Goal: Check status: Check status

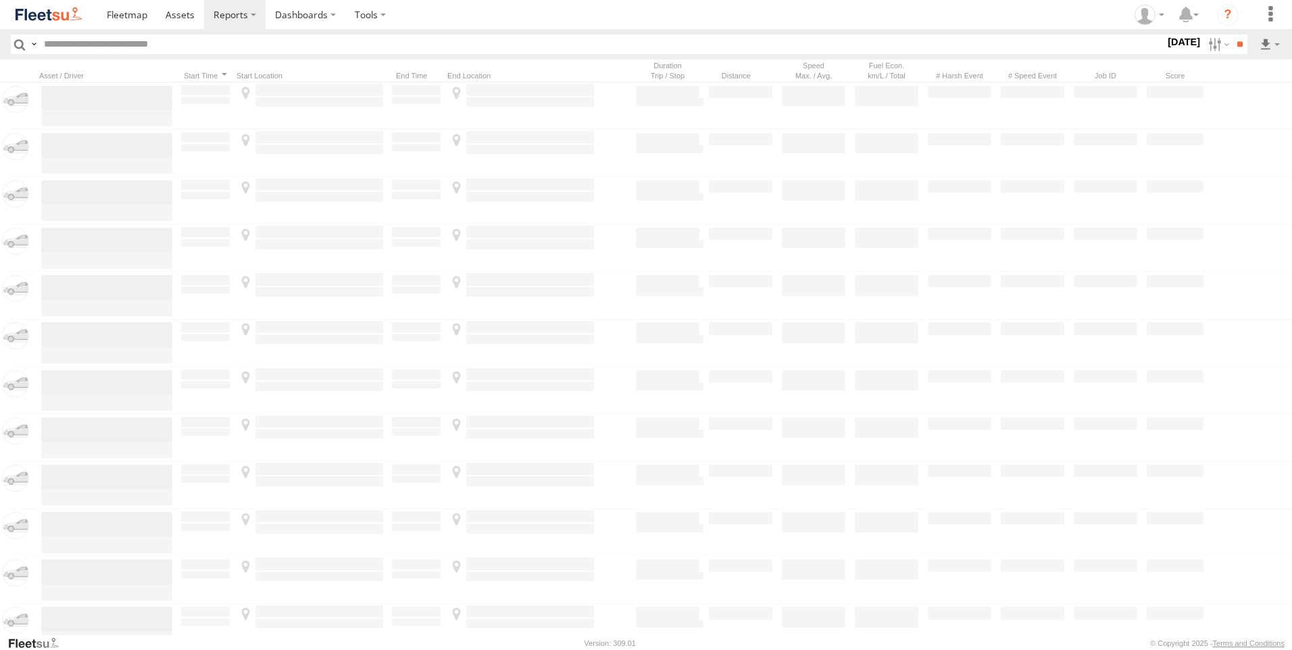
click at [62, 20] on img at bounding box center [49, 14] width 70 height 18
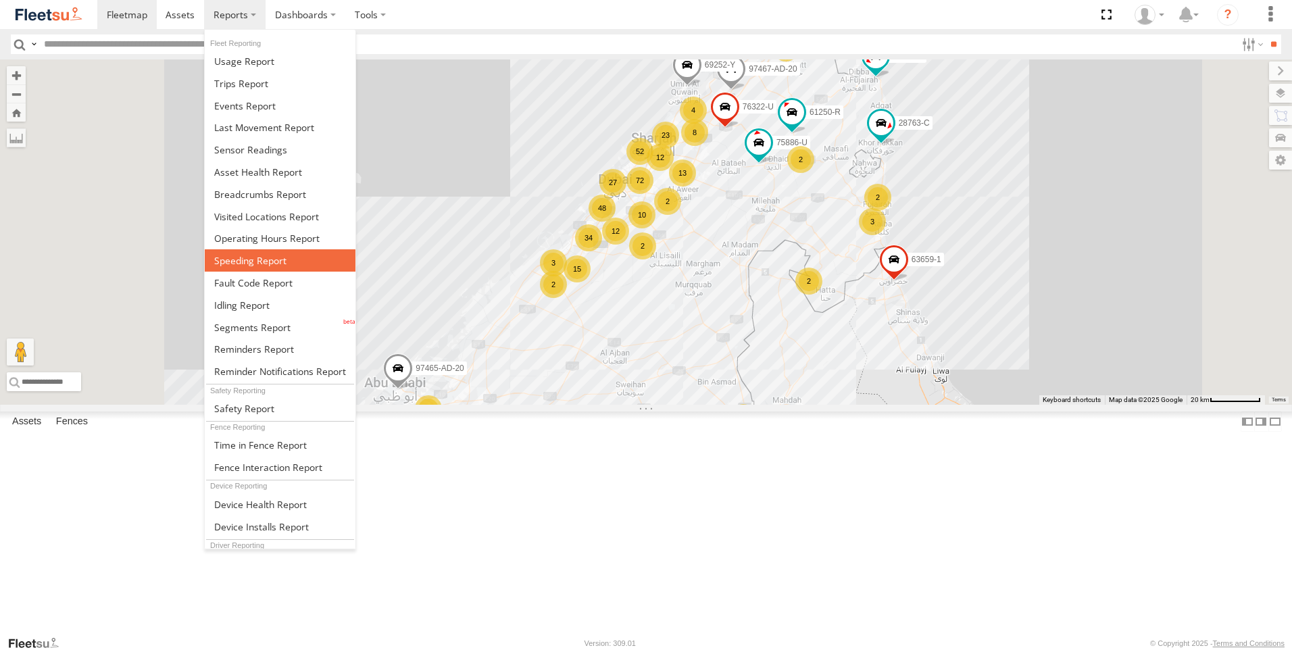
click at [269, 261] on span at bounding box center [250, 260] width 72 height 13
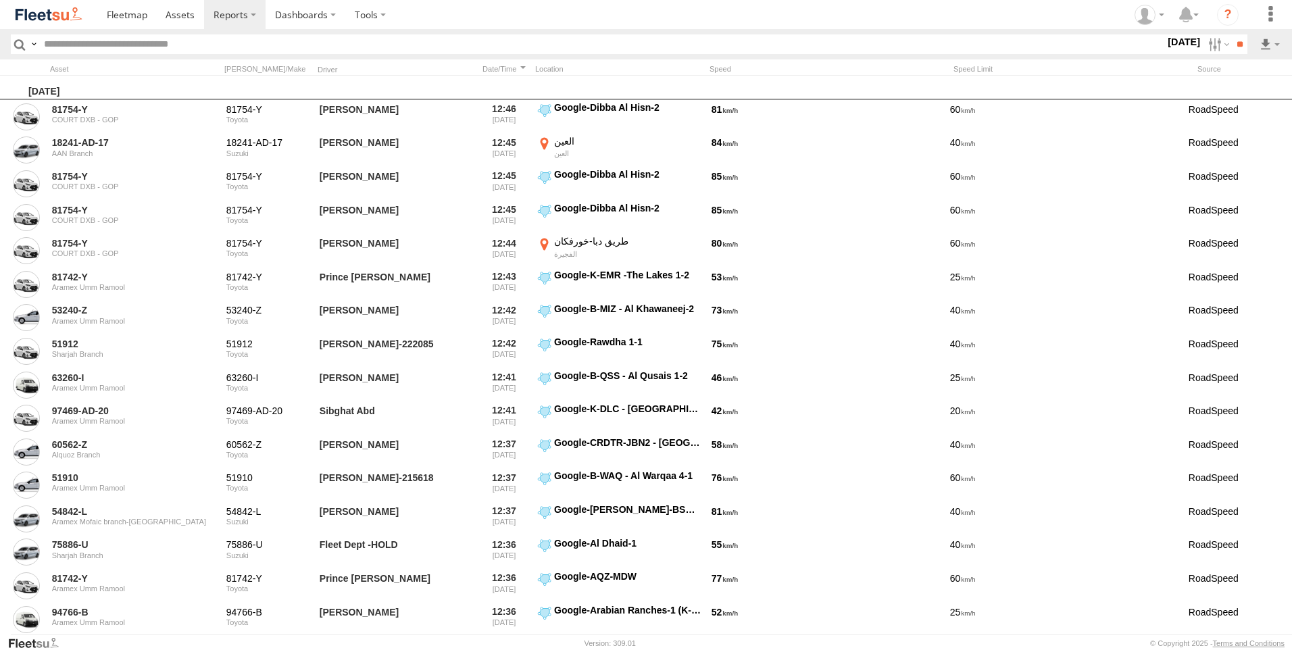
drag, startPoint x: 1201, startPoint y: 43, endPoint x: 1169, endPoint y: 288, distance: 246.7
click at [1203, 43] on label at bounding box center [1217, 44] width 29 height 20
click at [0, 0] on label at bounding box center [0, 0] width 0 height 0
click at [0, 0] on span "AAN Branch" at bounding box center [0, 0] width 0 height 0
click at [0, 0] on div "Alquoz Branch" at bounding box center [0, 0] width 0 height 0
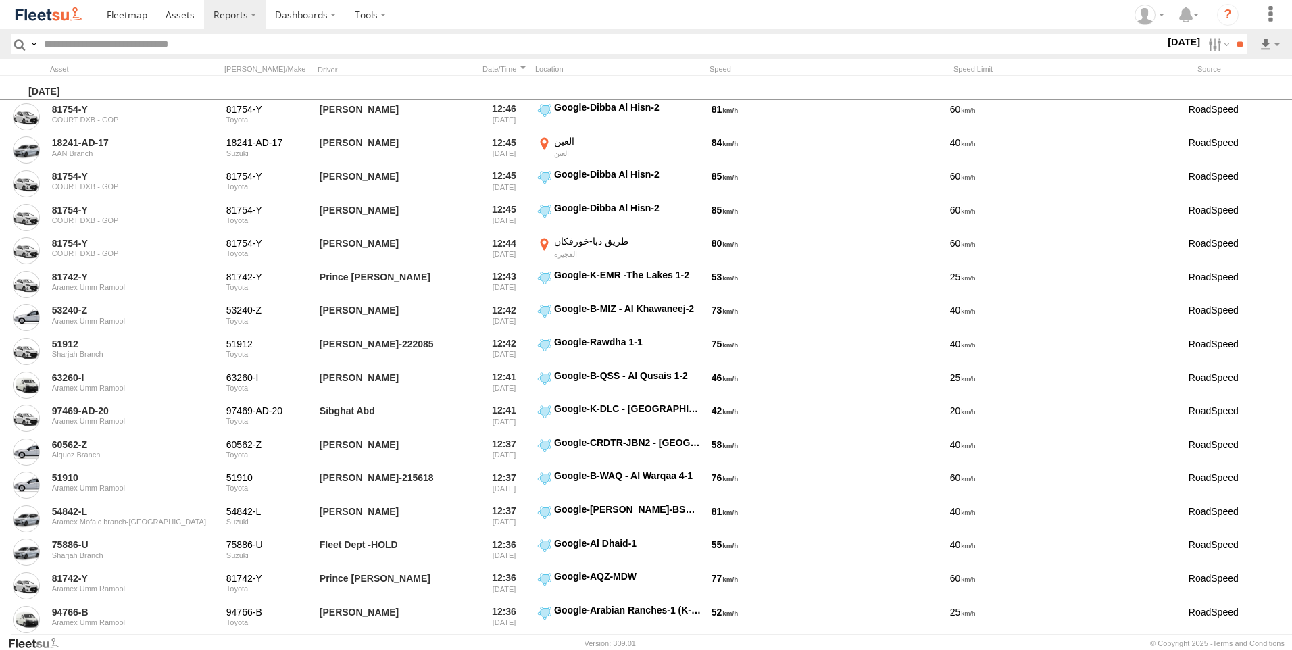
click at [0, 0] on span "Alquoz Branch" at bounding box center [0, 0] width 0 height 0
click at [0, 0] on span "Aramex Mofaic branch-[GEOGRAPHIC_DATA]" at bounding box center [0, 0] width 0 height 0
click at [0, 0] on span "Aramex Umm Ramool" at bounding box center [0, 0] width 0 height 0
click at [0, 0] on div "COURT DXB - GOP" at bounding box center [0, 0] width 0 height 0
click at [0, 0] on span "COURT DXB - GOP" at bounding box center [0, 0] width 0 height 0
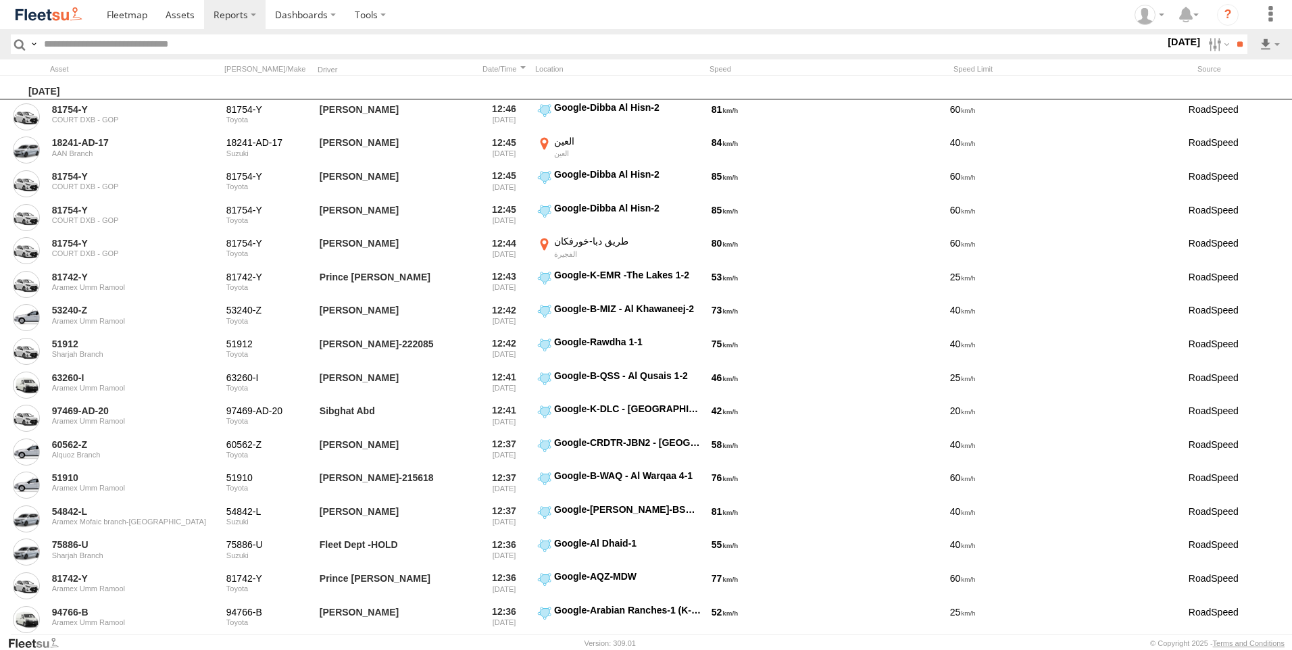
click at [0, 0] on div "RAK Branch" at bounding box center [0, 0] width 0 height 0
click at [0, 0] on span "RAK Branch" at bounding box center [0, 0] width 0 height 0
click at [0, 0] on span "Sharjah Branch" at bounding box center [0, 0] width 0 height 0
click at [1237, 49] on input "**" at bounding box center [1240, 44] width 16 height 20
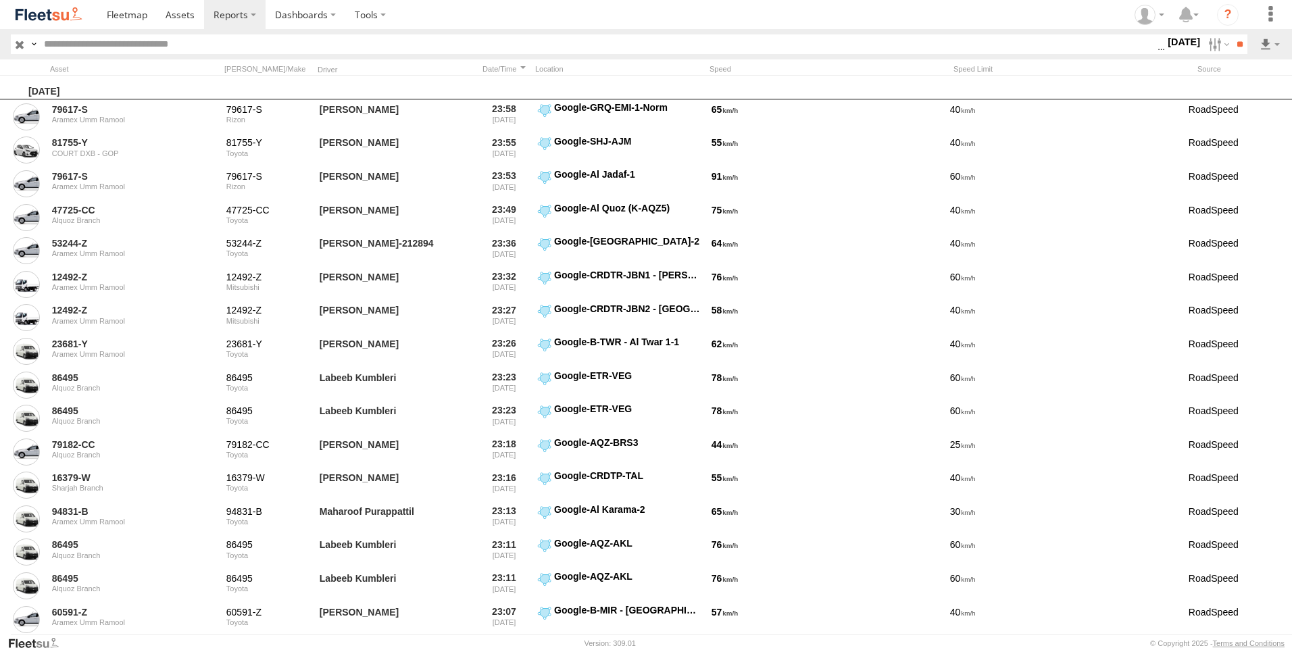
click at [1276, 55] on header "Search Query Asset ID Asset Label Registration Manufacturer Model VIN DXB" at bounding box center [646, 44] width 1292 height 30
click at [1272, 49] on label at bounding box center [1269, 44] width 23 height 20
click at [1247, 101] on link at bounding box center [1234, 93] width 82 height 20
click at [113, 47] on input "text" at bounding box center [598, 44] width 1119 height 20
click at [181, 46] on input "text" at bounding box center [598, 44] width 1119 height 20
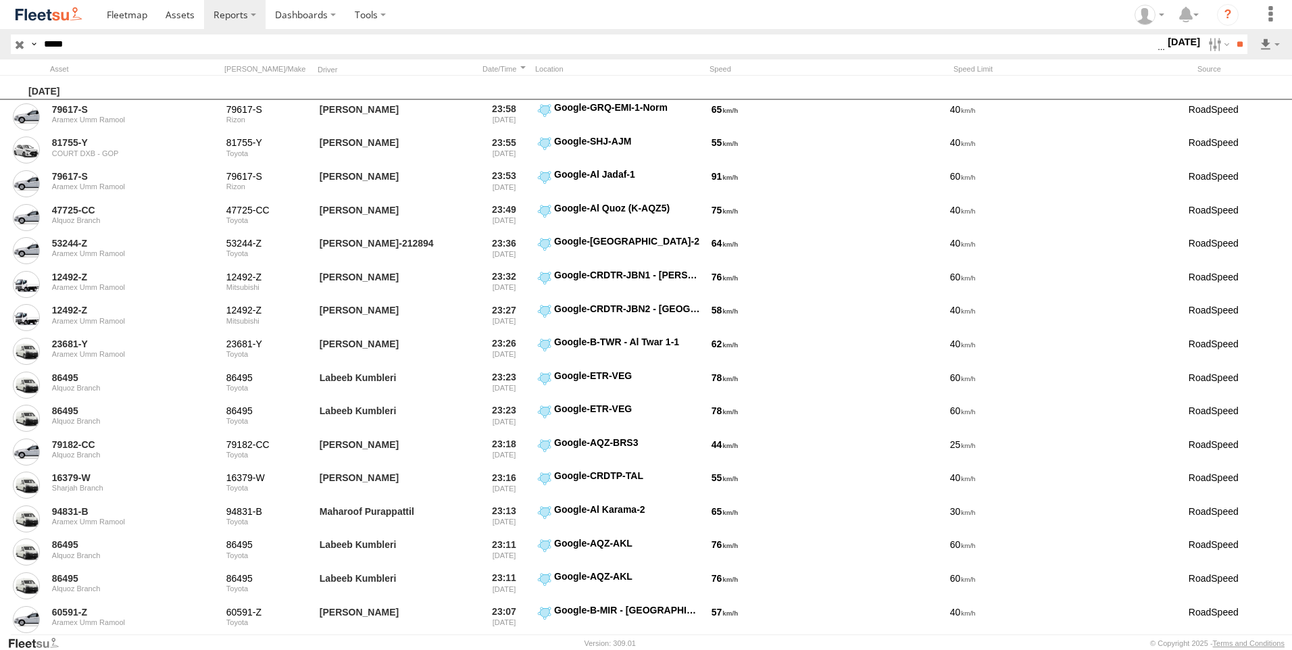
click at [1232, 34] on input "**" at bounding box center [1240, 44] width 16 height 20
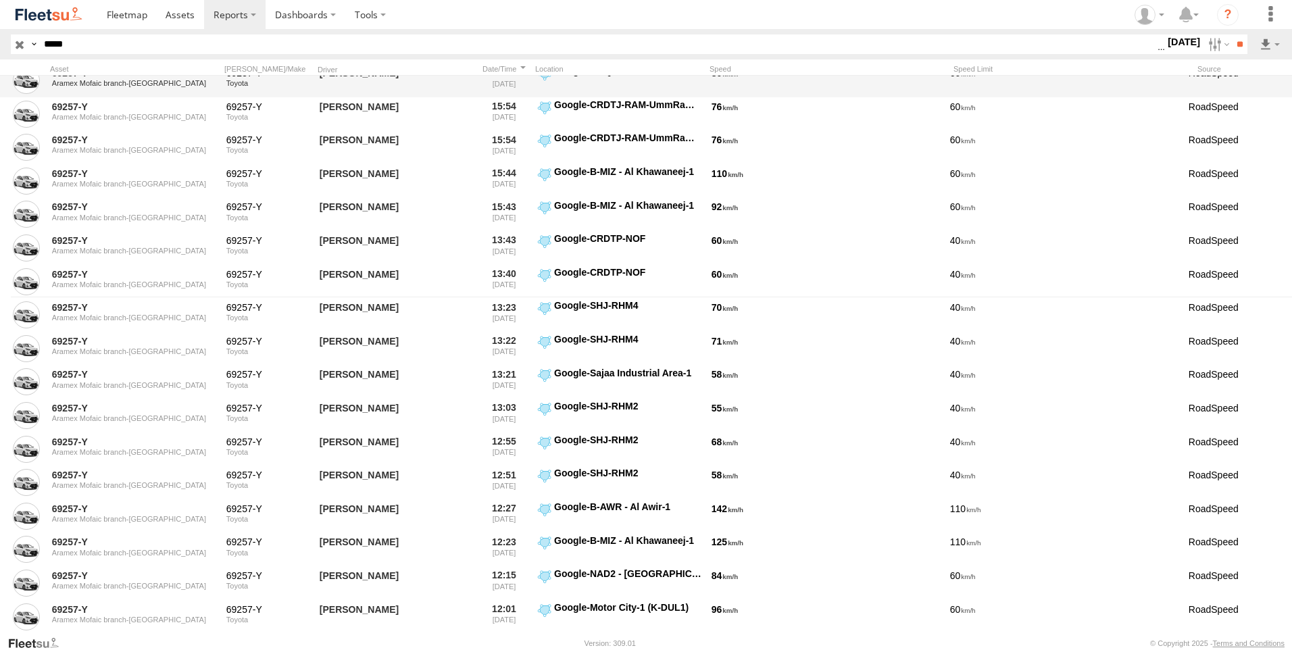
scroll to position [405, 0]
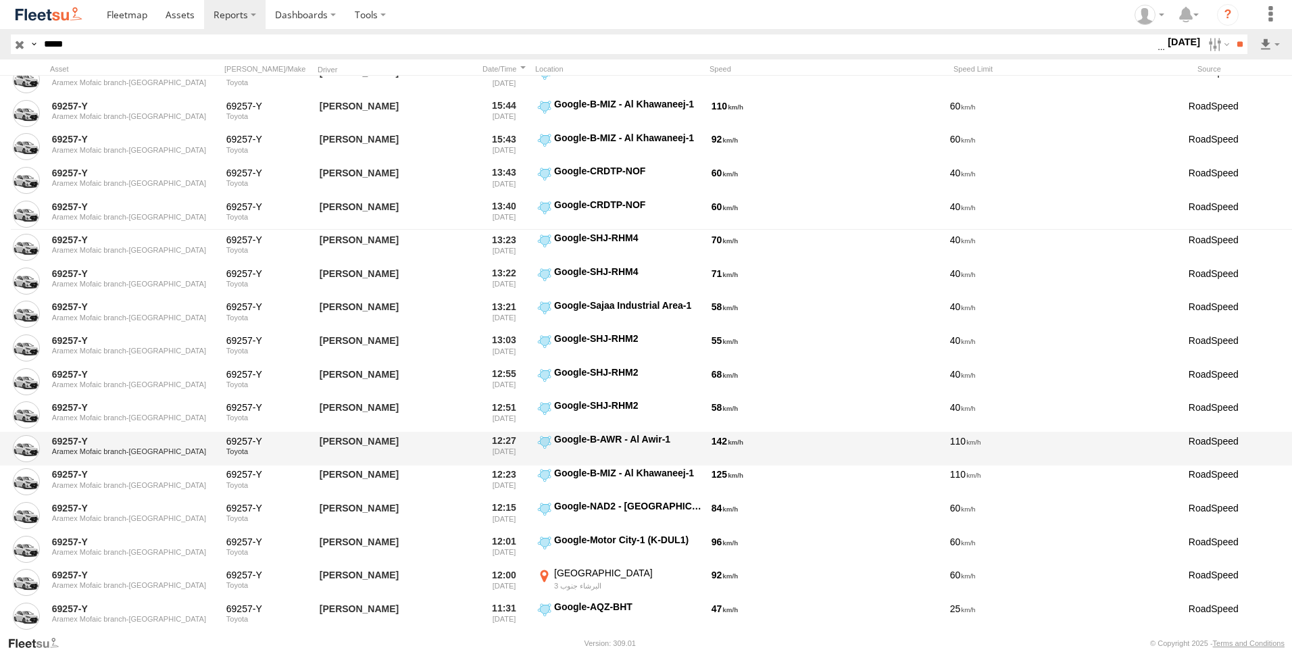
click at [543, 440] on label "Google-B-AWR - Al Awir-1 25.21694 55.55616" at bounding box center [619, 448] width 169 height 31
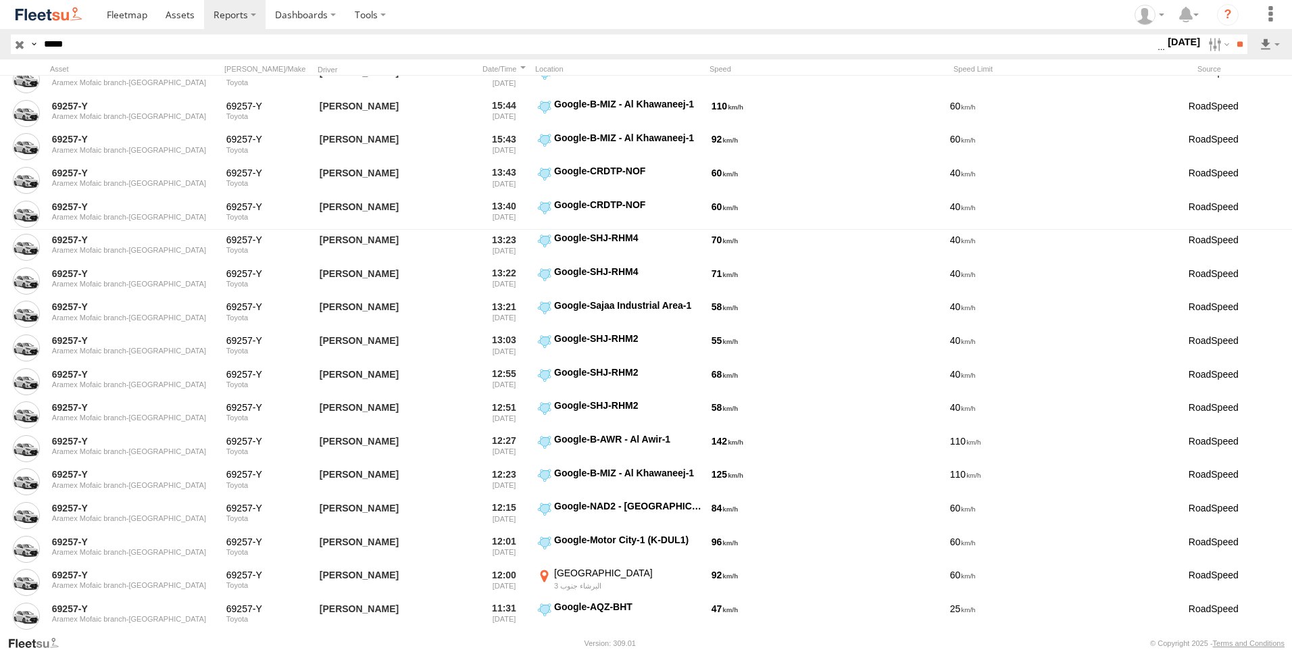
click at [0, 0] on button "Map" at bounding box center [0, 0] width 0 height 0
click at [0, 0] on button "Satellite" at bounding box center [0, 0] width 0 height 0
drag, startPoint x: 1175, startPoint y: 173, endPoint x: 1168, endPoint y: 172, distance: 7.6
click at [0, 0] on button "Satellite" at bounding box center [0, 0] width 0 height 0
click at [0, 0] on button "Map" at bounding box center [0, 0] width 0 height 0
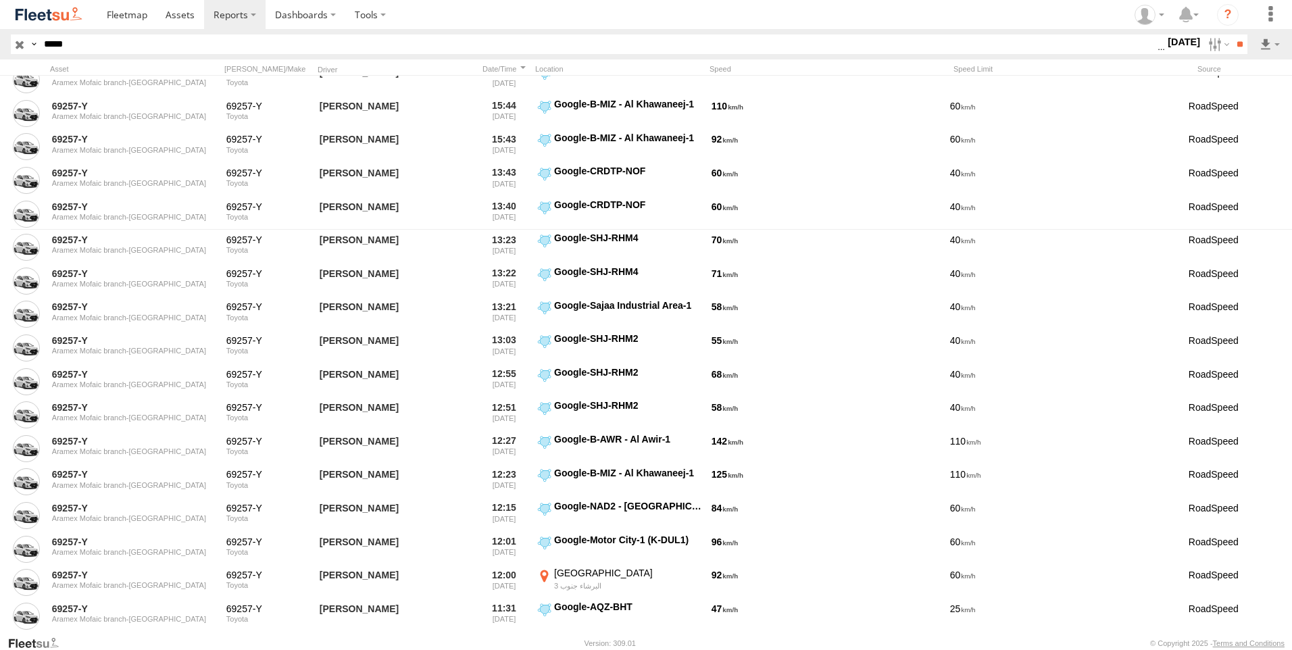
click at [0, 0] on button "Satellite" at bounding box center [0, 0] width 0 height 0
drag, startPoint x: 630, startPoint y: 276, endPoint x: 588, endPoint y: 411, distance: 140.8
click at [0, 0] on div at bounding box center [0, 0] width 0 height 0
click at [0, 0] on div "Location Details ×" at bounding box center [0, 0] width 0 height 0
click at [0, 0] on label "×" at bounding box center [0, 0] width 0 height 0
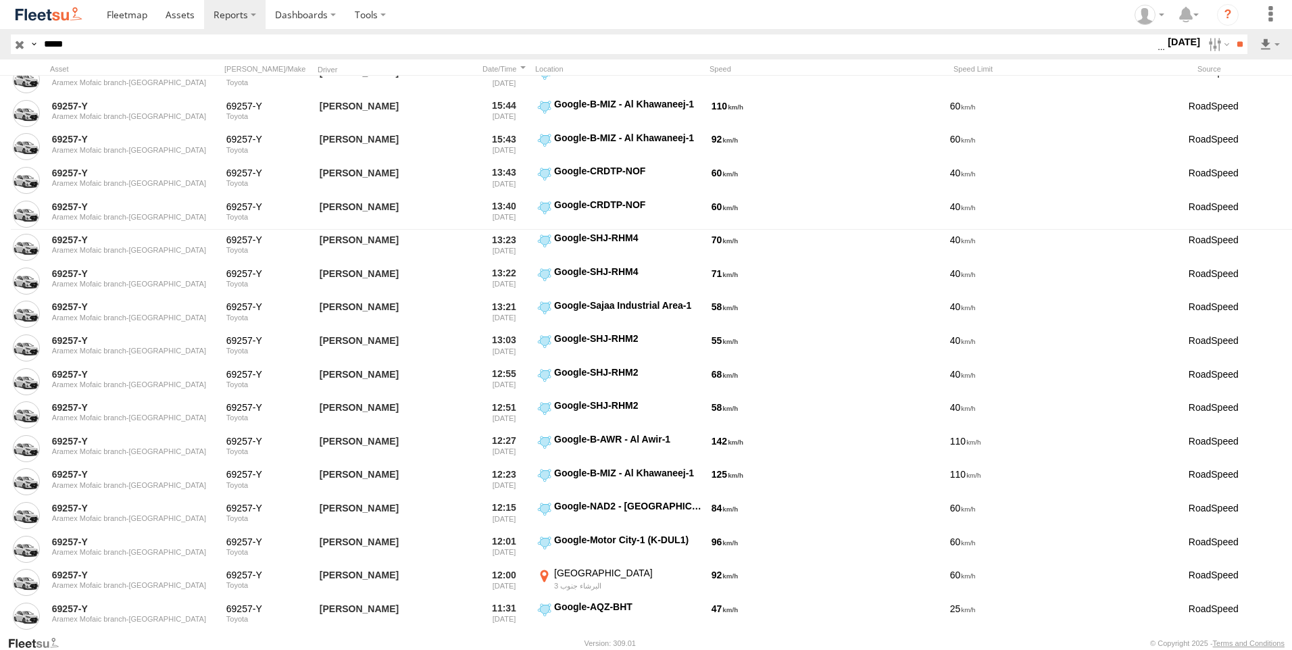
click at [156, 43] on input "*****" at bounding box center [598, 44] width 1119 height 20
paste input "text"
type input "*****"
click at [1232, 34] on input "**" at bounding box center [1240, 44] width 16 height 20
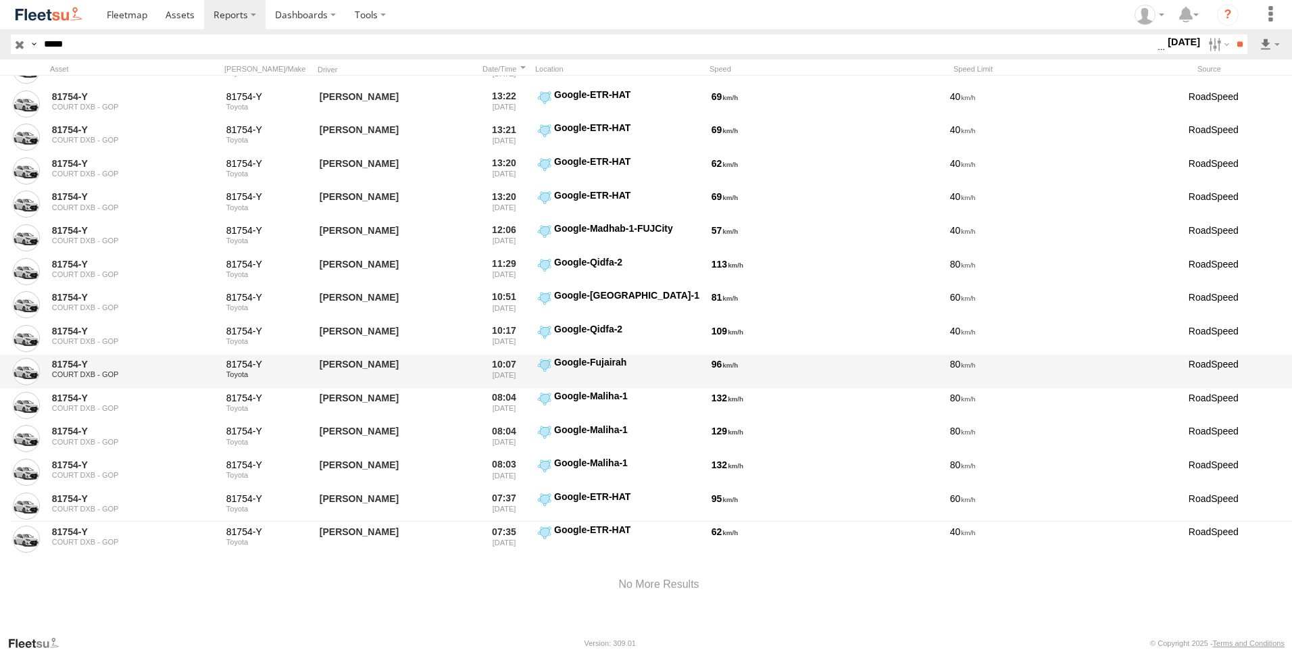
scroll to position [118, 0]
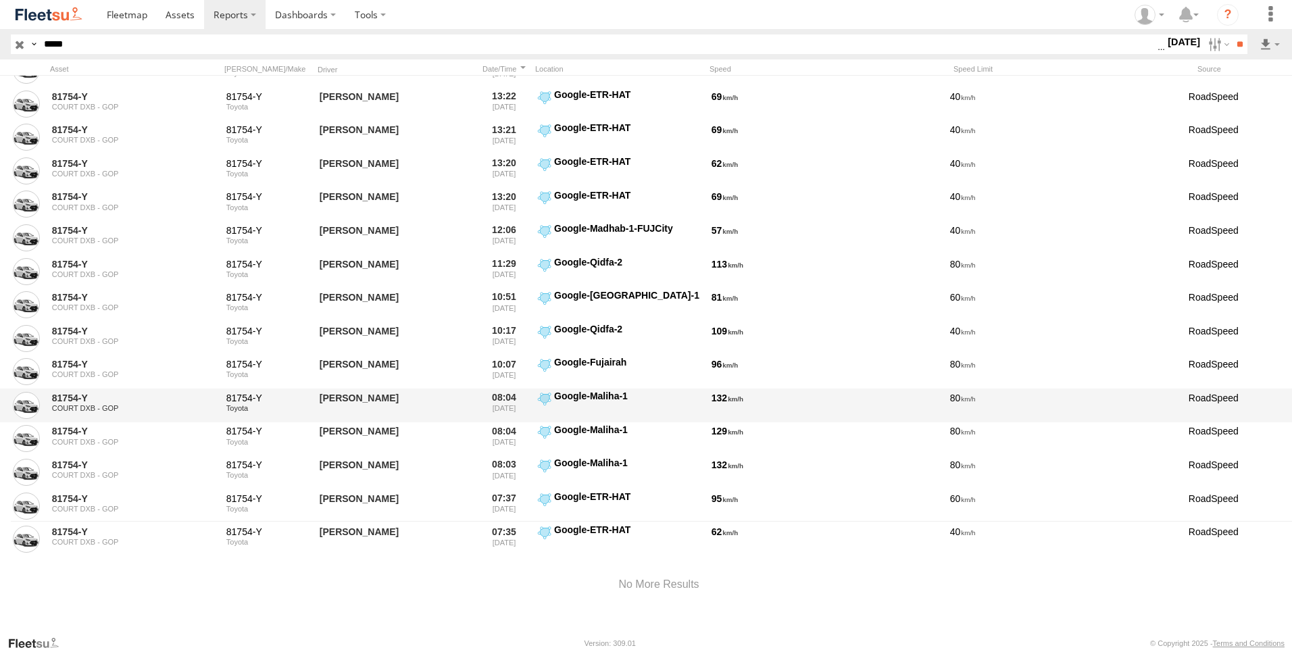
click at [543, 400] on label "Google-Maliha-1 25.12092 55.95377" at bounding box center [619, 405] width 169 height 31
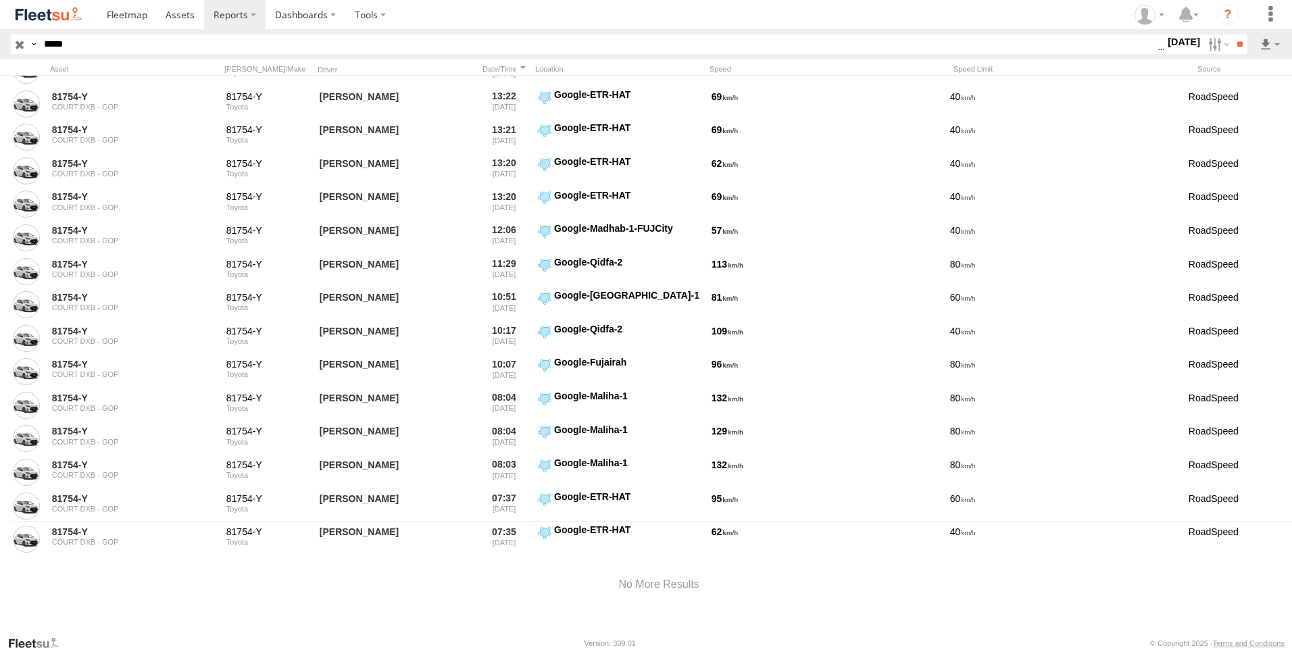
click at [0, 0] on button "Satellite" at bounding box center [0, 0] width 0 height 0
drag, startPoint x: 425, startPoint y: 305, endPoint x: 701, endPoint y: 513, distance: 345.4
click at [0, 0] on div at bounding box center [0, 0] width 0 height 0
drag, startPoint x: 765, startPoint y: 483, endPoint x: 608, endPoint y: 443, distance: 161.7
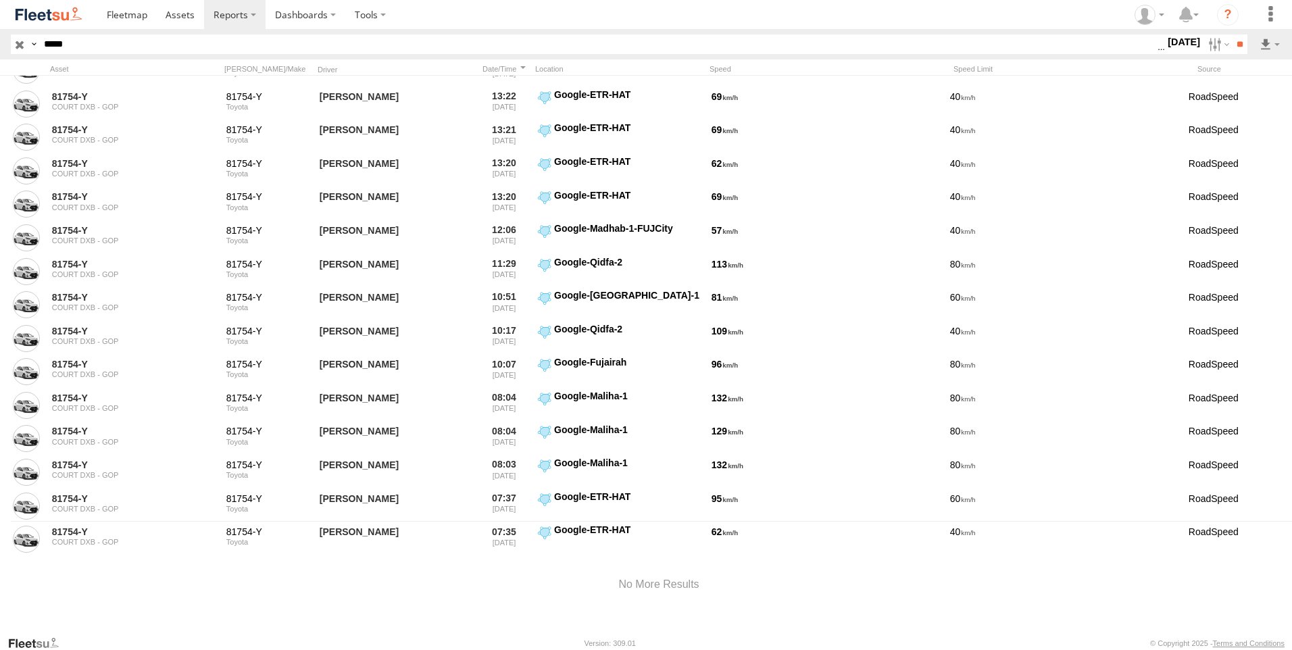
click at [0, 0] on div at bounding box center [0, 0] width 0 height 0
drag, startPoint x: 690, startPoint y: 418, endPoint x: 529, endPoint y: 422, distance: 160.9
click at [0, 0] on div at bounding box center [0, 0] width 0 height 0
drag, startPoint x: 666, startPoint y: 374, endPoint x: 580, endPoint y: 437, distance: 106.8
click at [0, 0] on div at bounding box center [0, 0] width 0 height 0
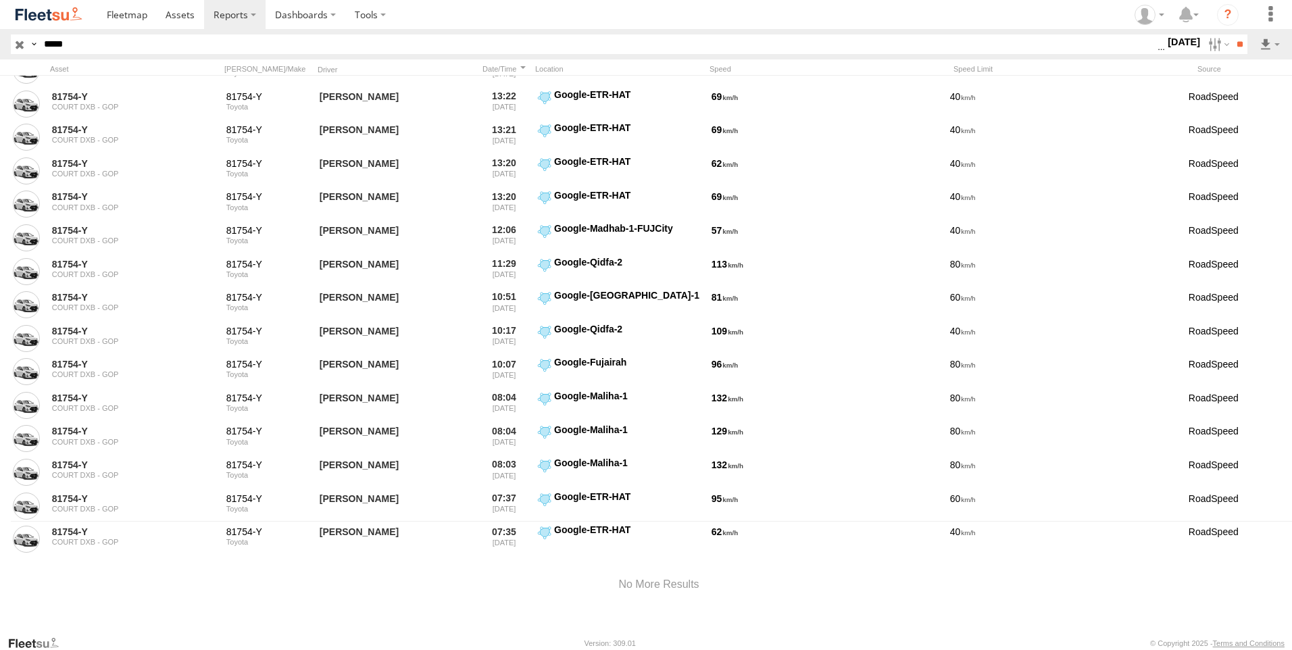
click at [0, 0] on label "×" at bounding box center [0, 0] width 0 height 0
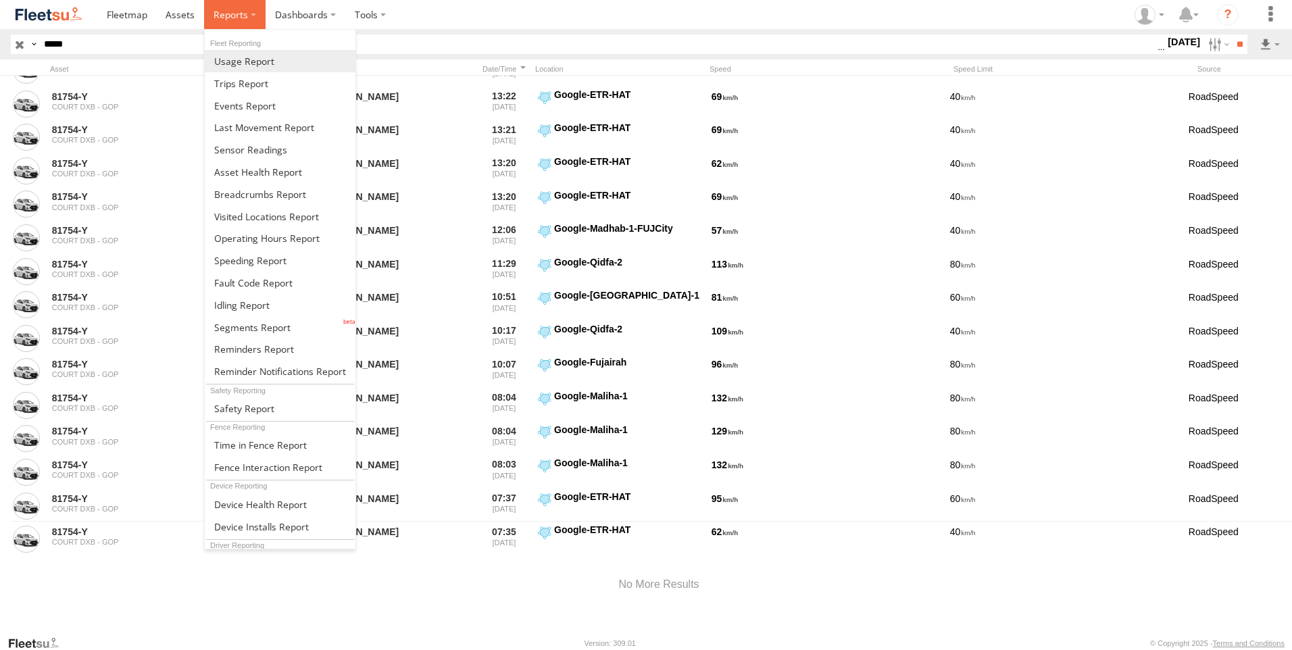
drag, startPoint x: 237, startPoint y: 18, endPoint x: 238, endPoint y: 51, distance: 32.4
click at [237, 18] on span at bounding box center [231, 14] width 34 height 13
click at [259, 323] on span at bounding box center [252, 327] width 76 height 13
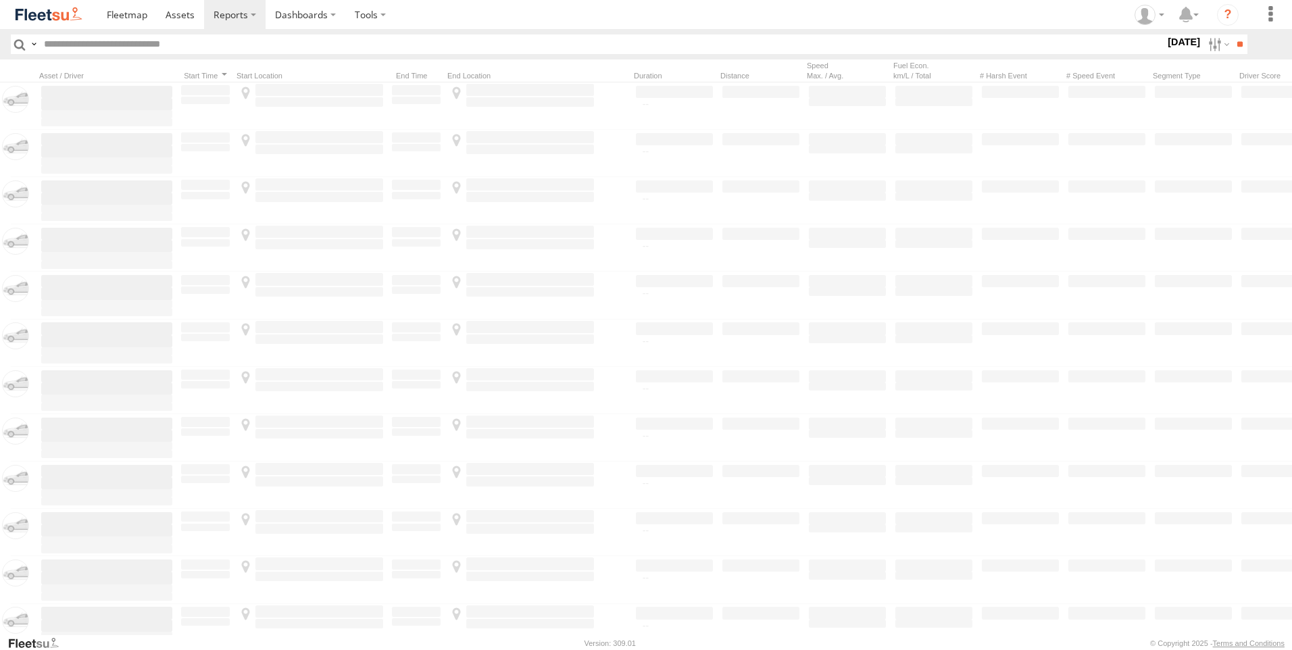
click at [159, 47] on input "text" at bounding box center [602, 44] width 1126 height 20
type input "*****"
click at [1232, 34] on input "**" at bounding box center [1240, 44] width 16 height 20
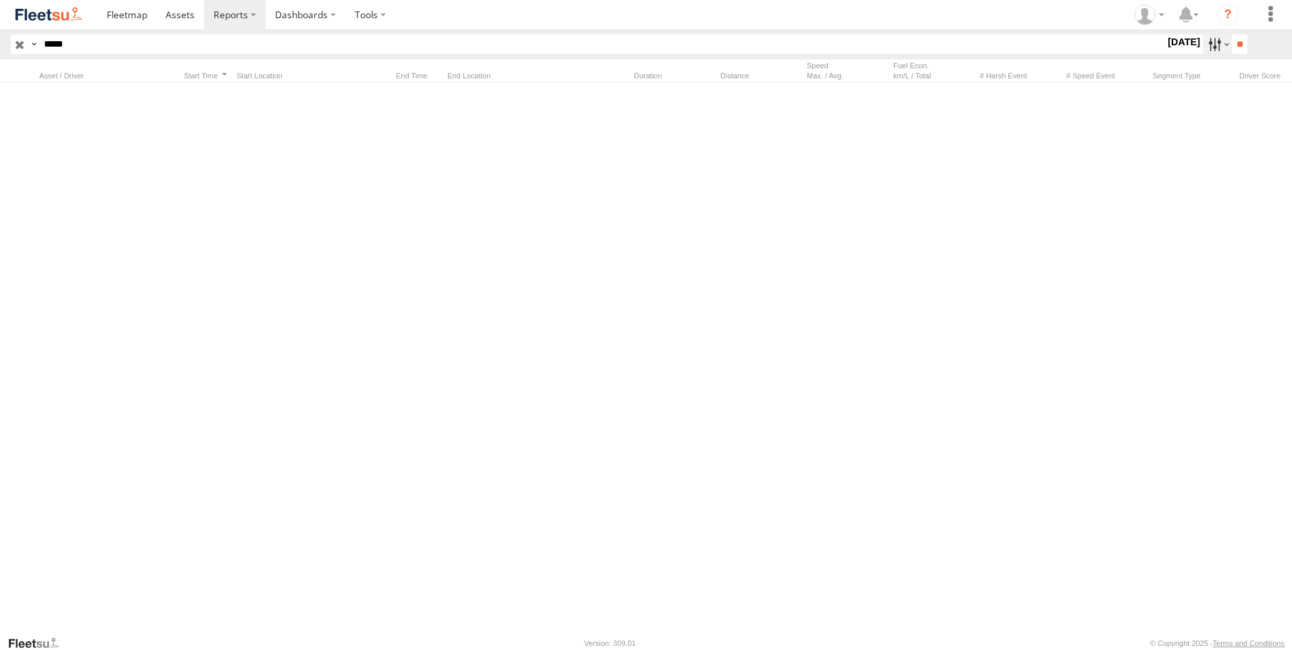
click at [1207, 41] on label at bounding box center [1217, 44] width 29 height 20
click at [0, 0] on span "DXB" at bounding box center [0, 0] width 0 height 0
click at [1232, 49] on input "**" at bounding box center [1240, 44] width 16 height 20
click at [132, 13] on span at bounding box center [127, 14] width 41 height 13
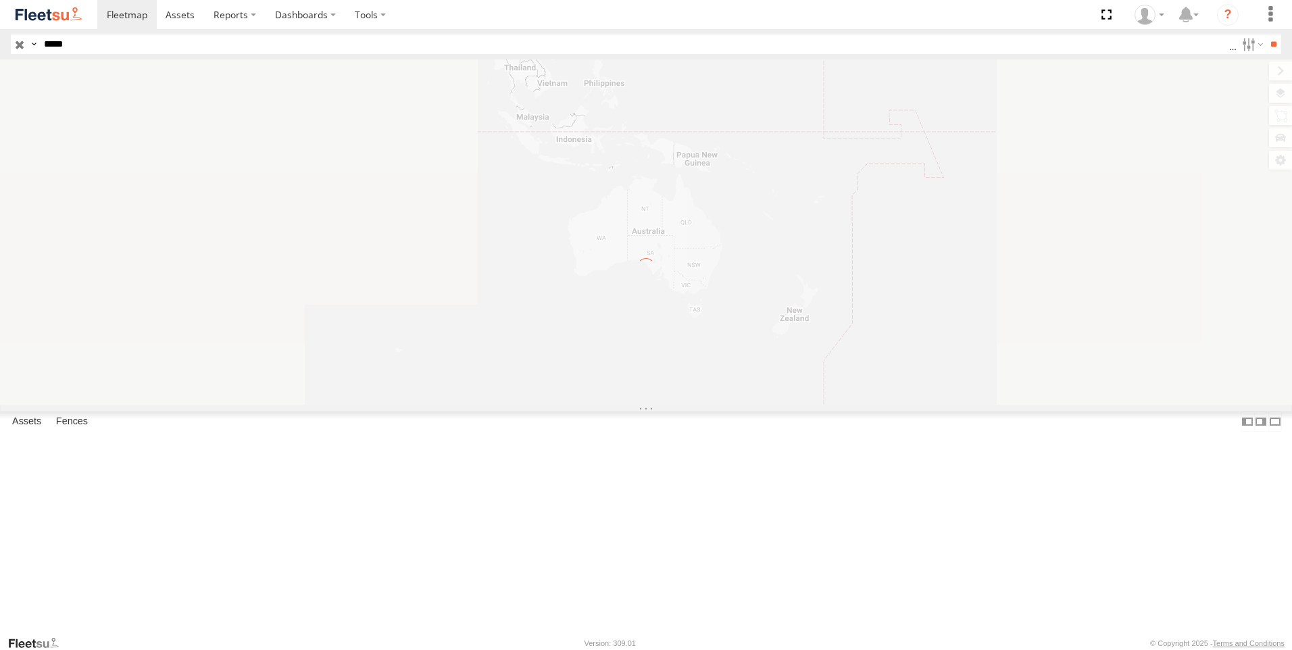
type input "*****"
click at [1266, 34] on input "**" at bounding box center [1274, 44] width 16 height 20
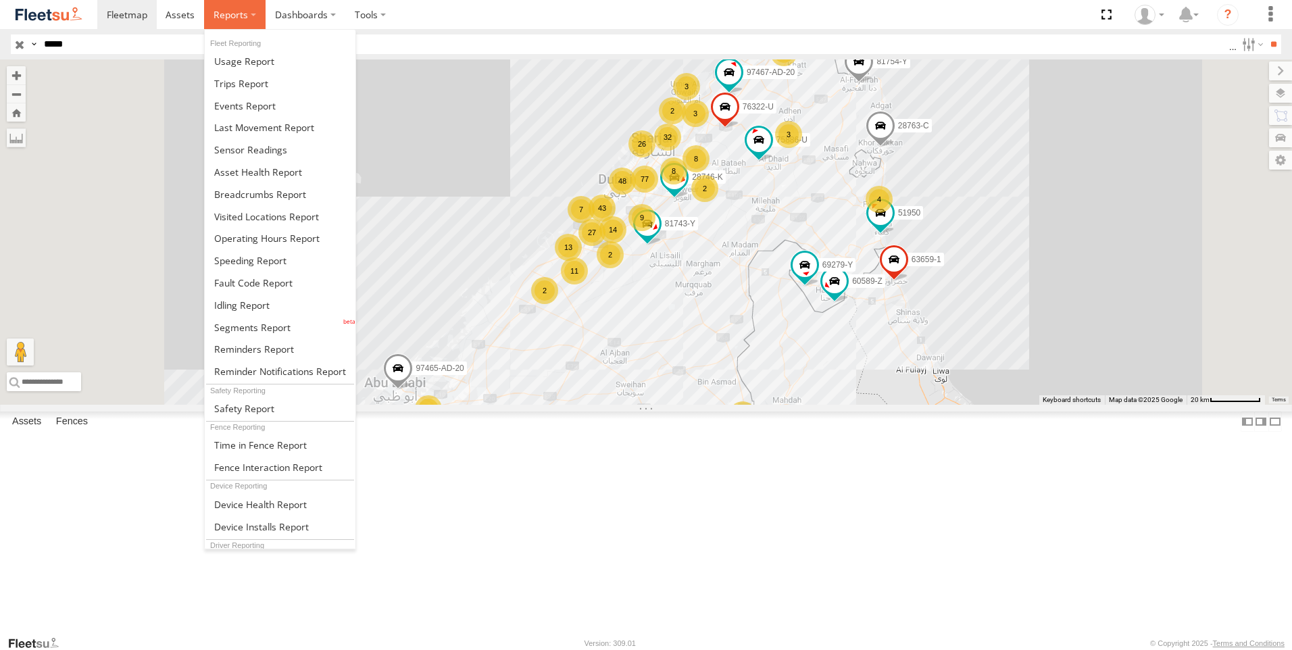
click at [228, 12] on span at bounding box center [231, 14] width 34 height 13
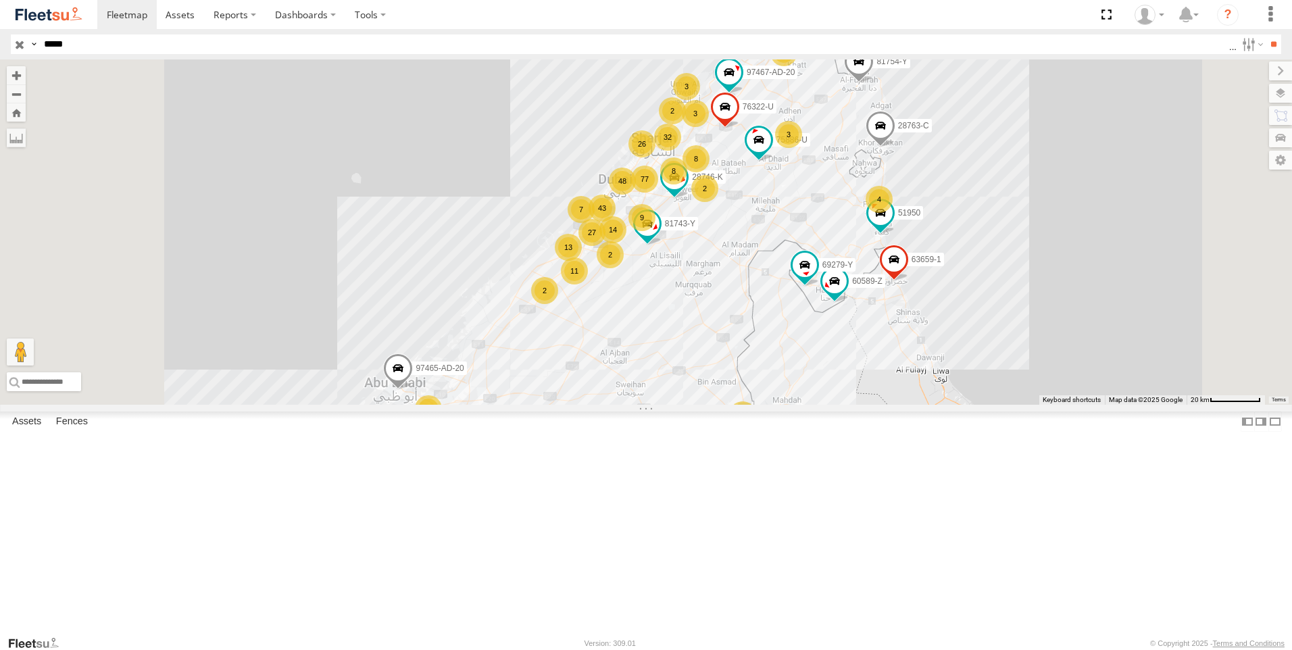
click at [65, 44] on input "*****" at bounding box center [634, 44] width 1191 height 20
type input "******"
click at [1266, 34] on input "**" at bounding box center [1274, 44] width 16 height 20
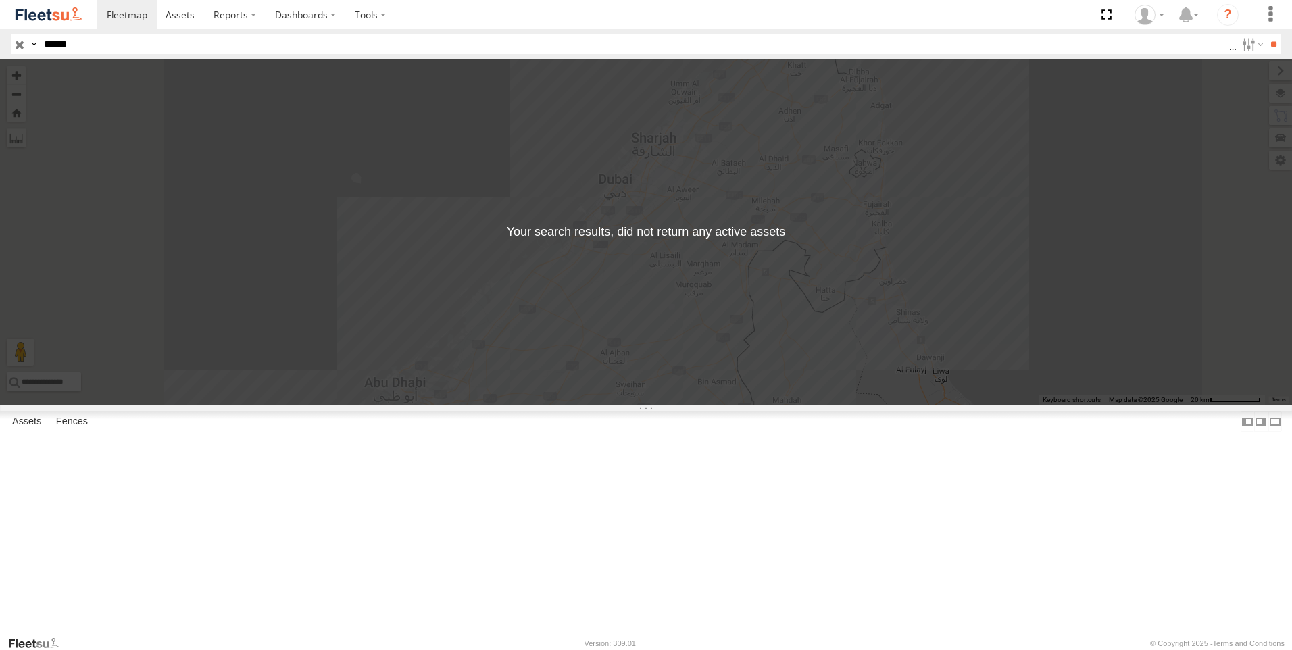
click at [91, 48] on input "******" at bounding box center [634, 44] width 1191 height 20
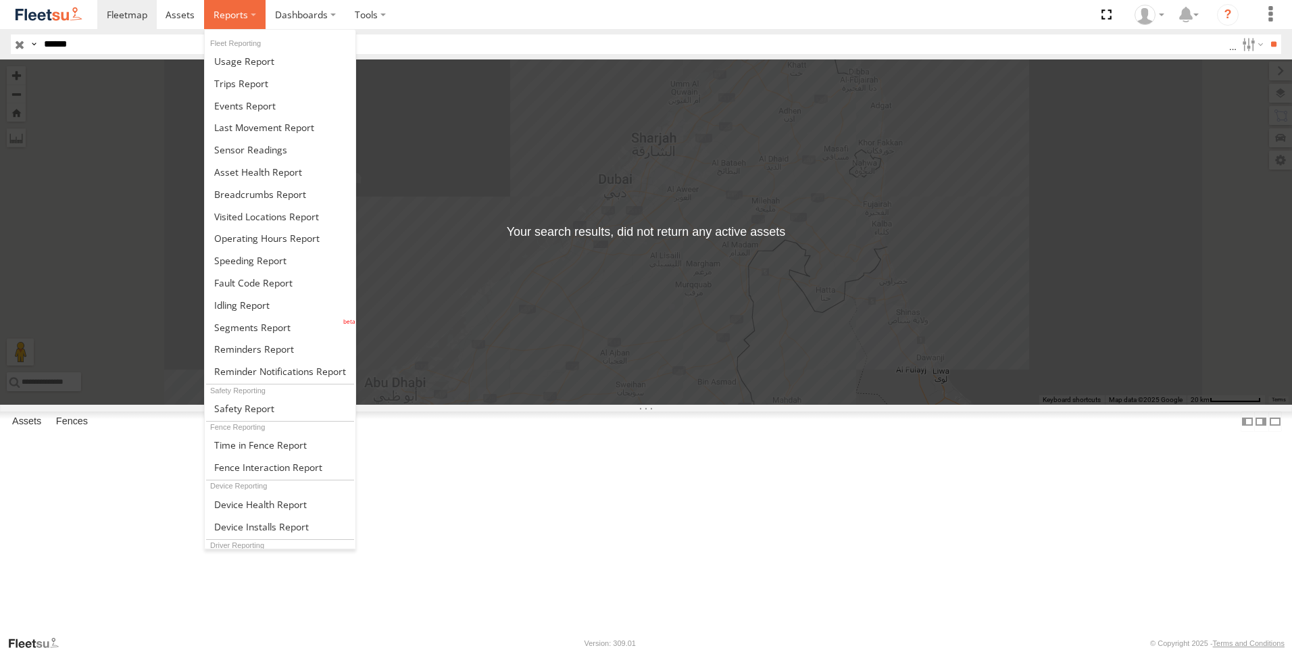
click at [236, 16] on span at bounding box center [231, 14] width 34 height 13
click at [266, 331] on span at bounding box center [252, 327] width 76 height 13
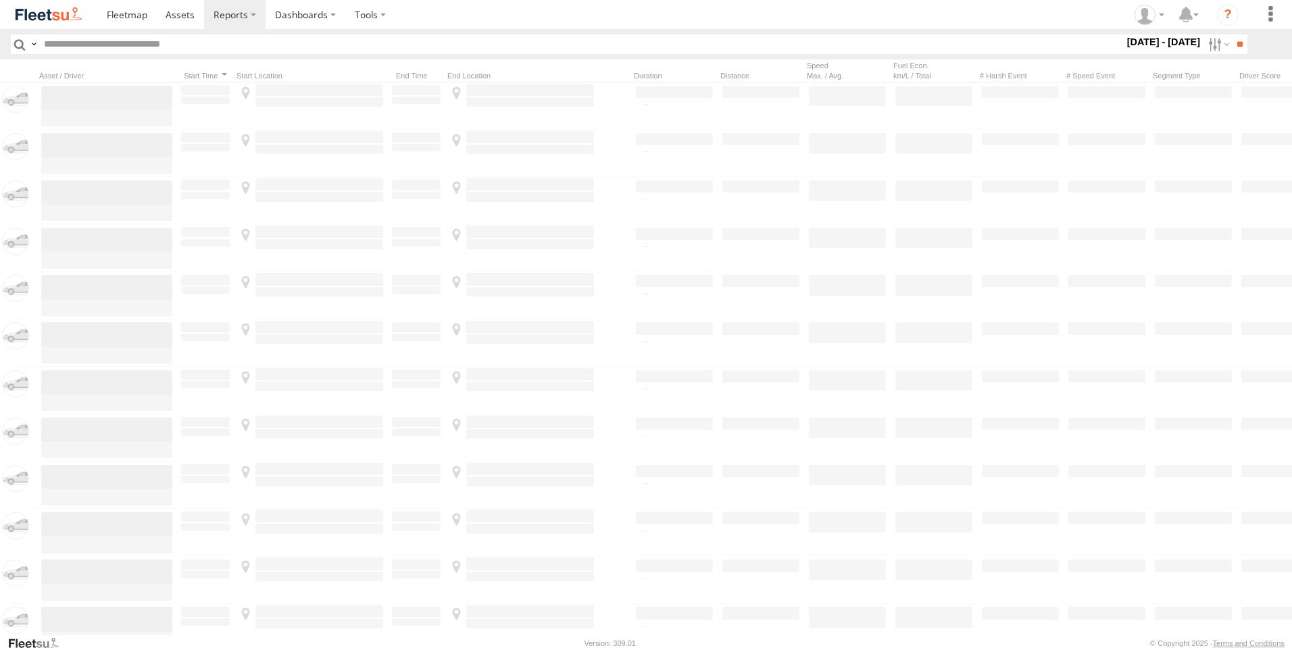
click at [108, 43] on input "text" at bounding box center [581, 44] width 1085 height 20
type input "*****"
click at [1232, 34] on input "**" at bounding box center [1240, 44] width 16 height 20
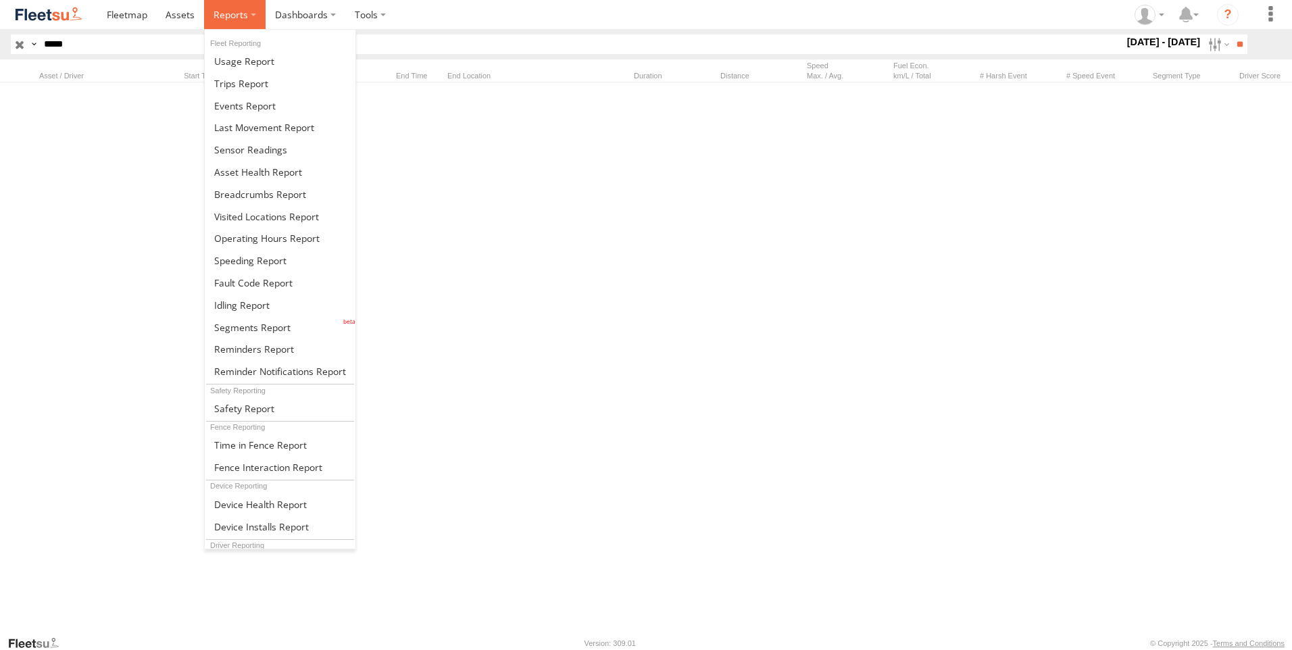
click at [226, 12] on span at bounding box center [231, 14] width 34 height 13
click at [256, 88] on span at bounding box center [241, 83] width 54 height 13
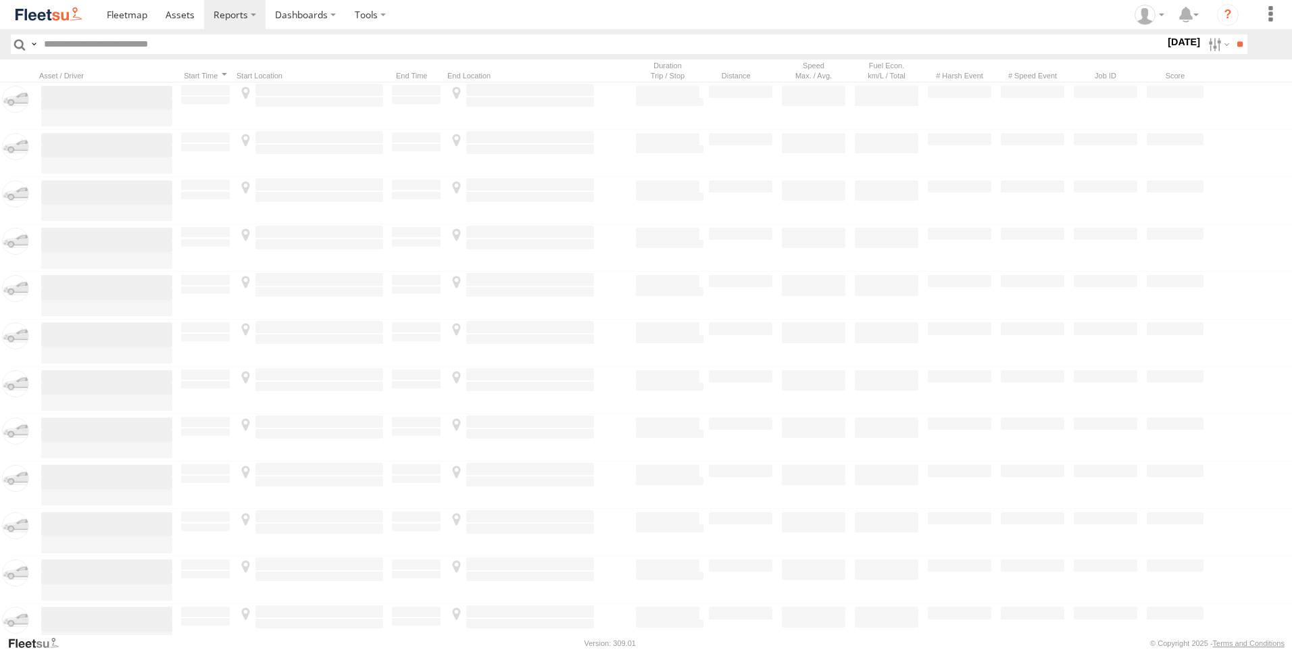
click at [139, 43] on input "text" at bounding box center [602, 44] width 1126 height 20
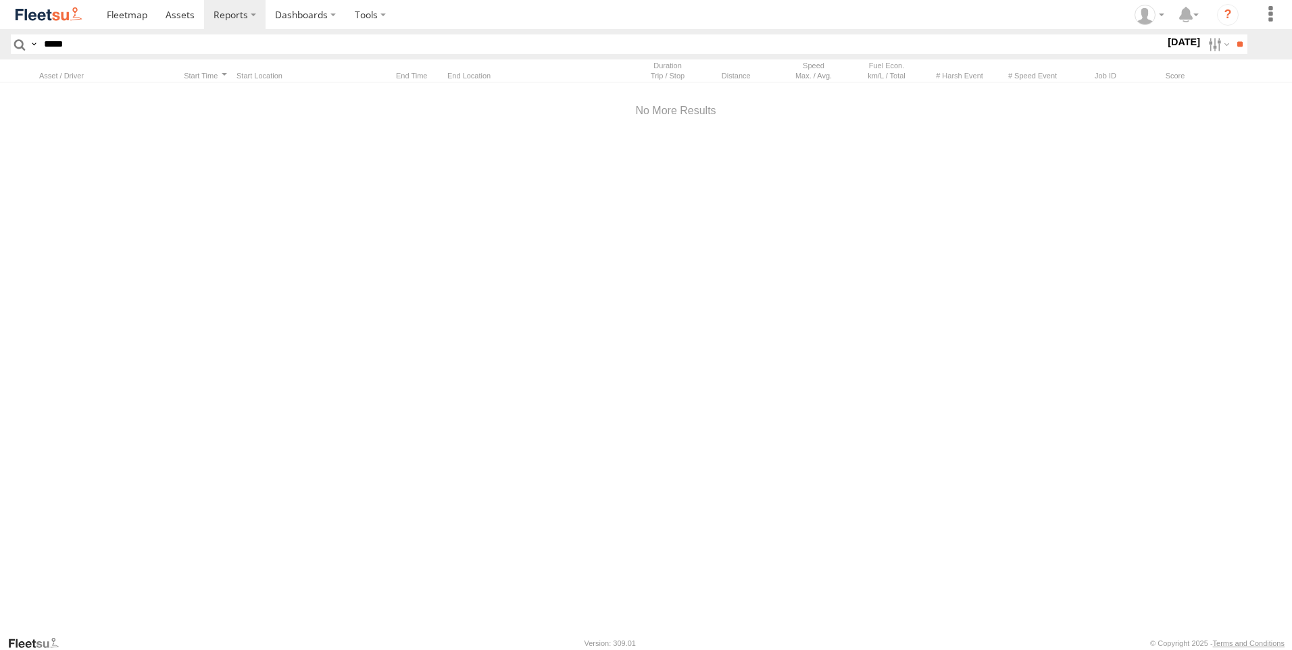
type input "*****"
click at [1232, 34] on input "**" at bounding box center [1240, 44] width 16 height 20
click at [1212, 47] on label at bounding box center [1217, 44] width 29 height 20
click at [0, 0] on label at bounding box center [0, 0] width 0 height 0
click at [0, 0] on span "DXB" at bounding box center [0, 0] width 0 height 0
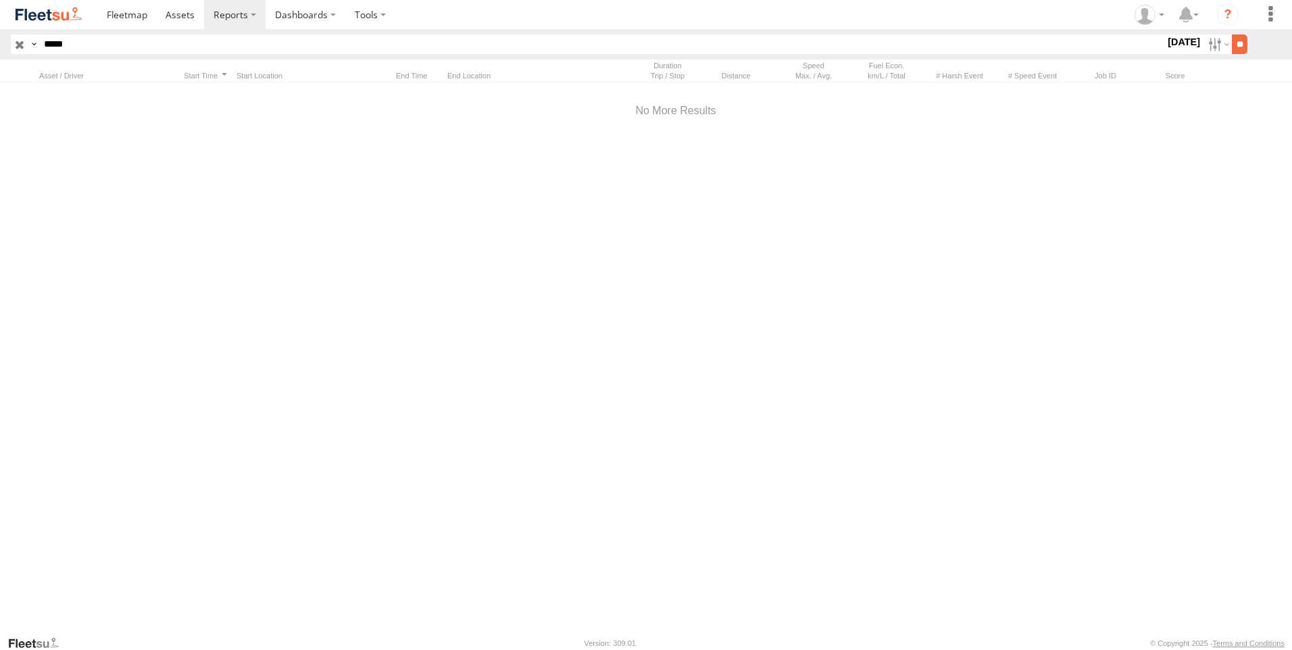
click at [1239, 47] on input "**" at bounding box center [1240, 44] width 16 height 20
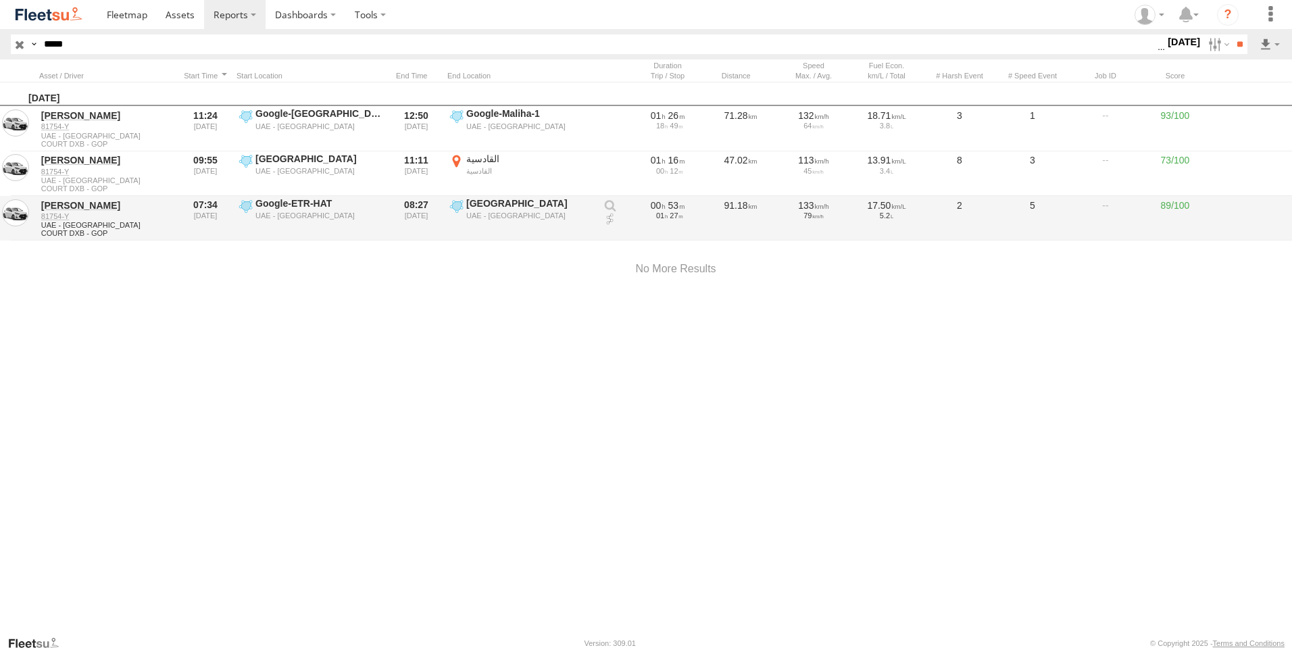
click at [607, 220] on link at bounding box center [610, 220] width 14 height 14
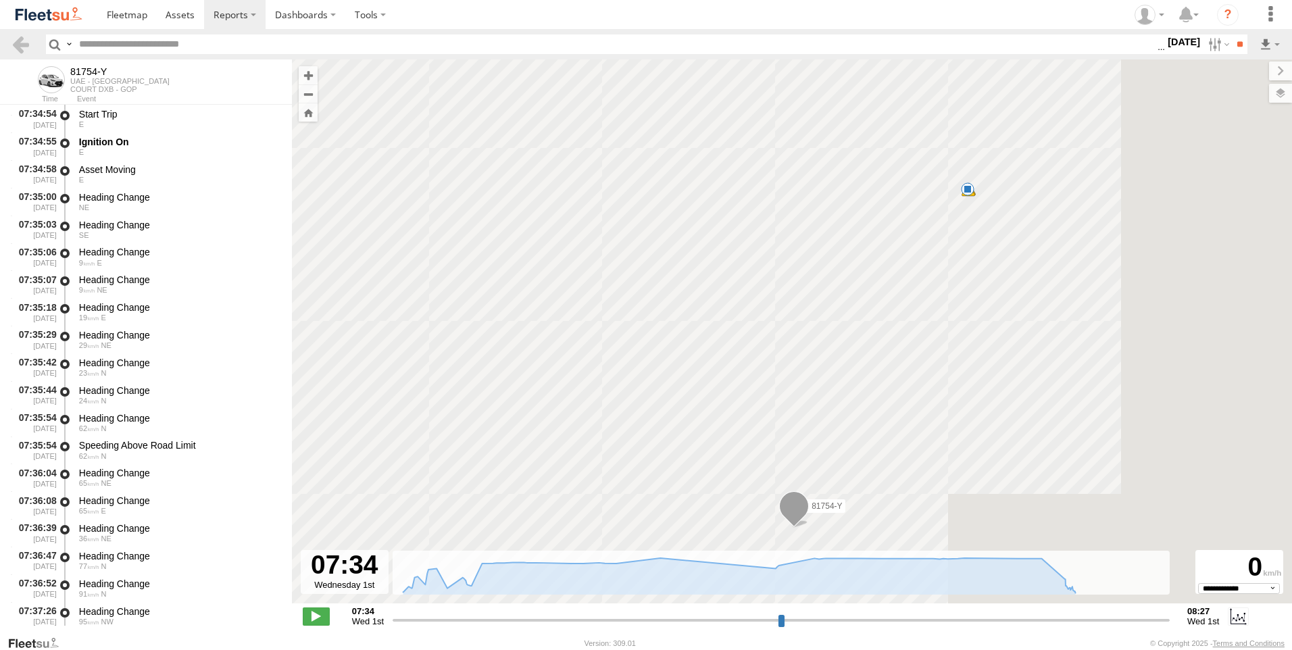
select select "**********"
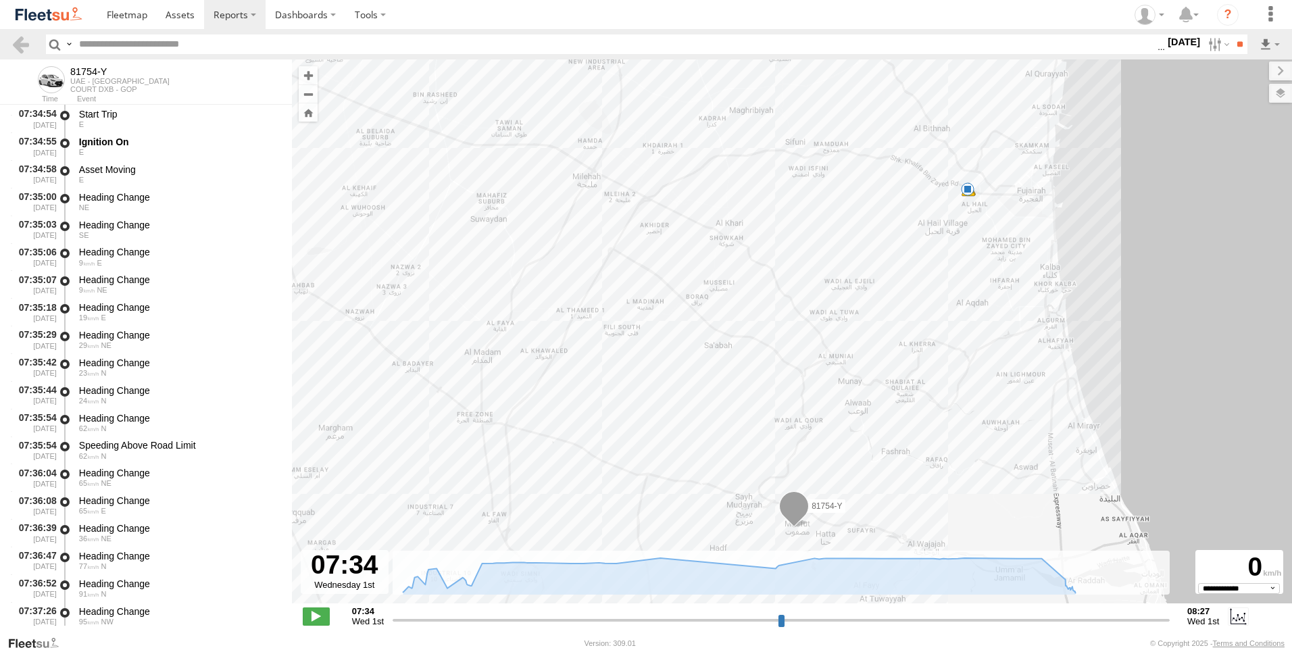
drag, startPoint x: 1282, startPoint y: 97, endPoint x: 1235, endPoint y: 105, distance: 47.2
click at [1282, 97] on label at bounding box center [1280, 93] width 23 height 19
click at [0, 0] on span "Overlays" at bounding box center [0, 0] width 0 height 0
click at [0, 0] on span "Assets" at bounding box center [0, 0] width 0 height 0
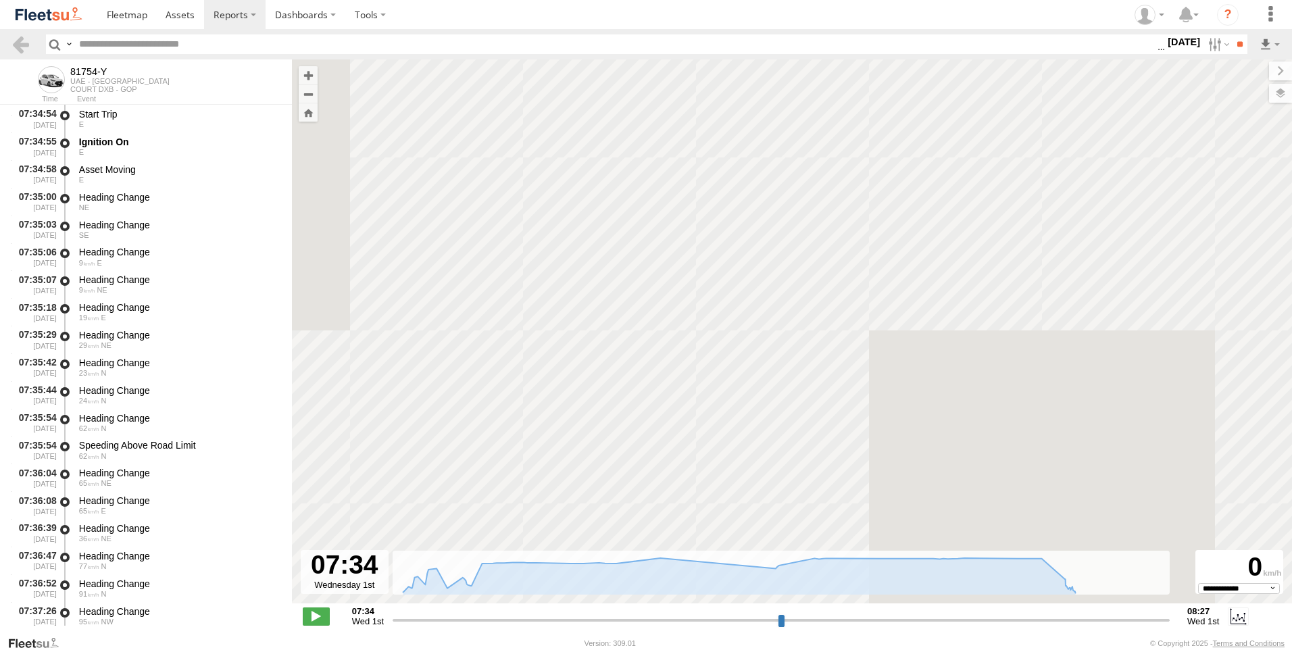
click at [0, 0] on span "Fences" at bounding box center [0, 0] width 0 height 0
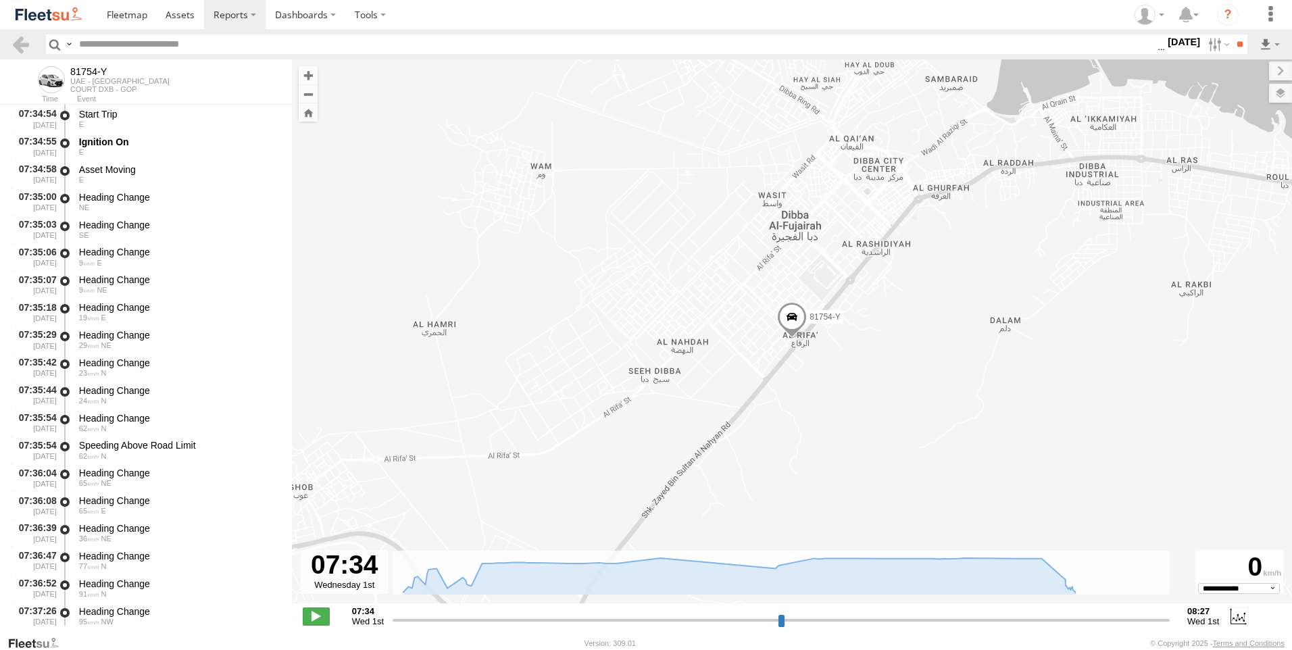
click at [0, 0] on label "Overlays" at bounding box center [0, 0] width 0 height 0
click at [0, 0] on label at bounding box center [0, 0] width 0 height 0
click at [0, 0] on span "Satellite + Roadmap" at bounding box center [0, 0] width 0 height 0
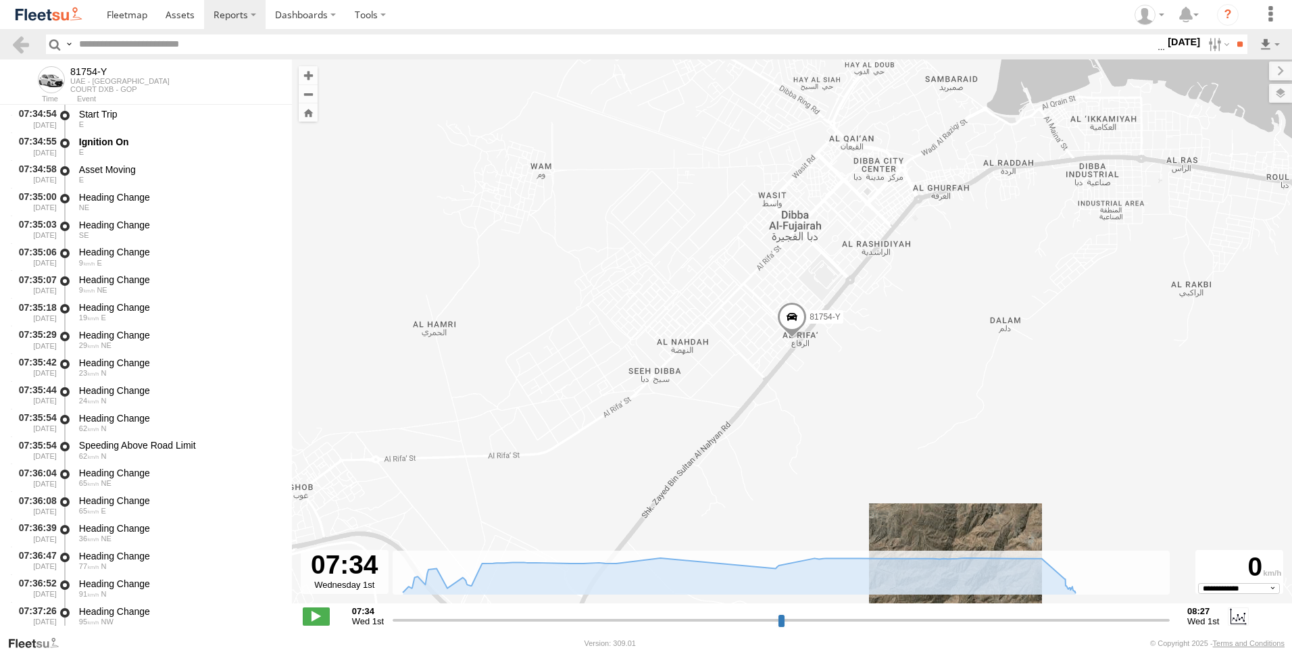
click at [0, 0] on label at bounding box center [0, 0] width 0 height 0
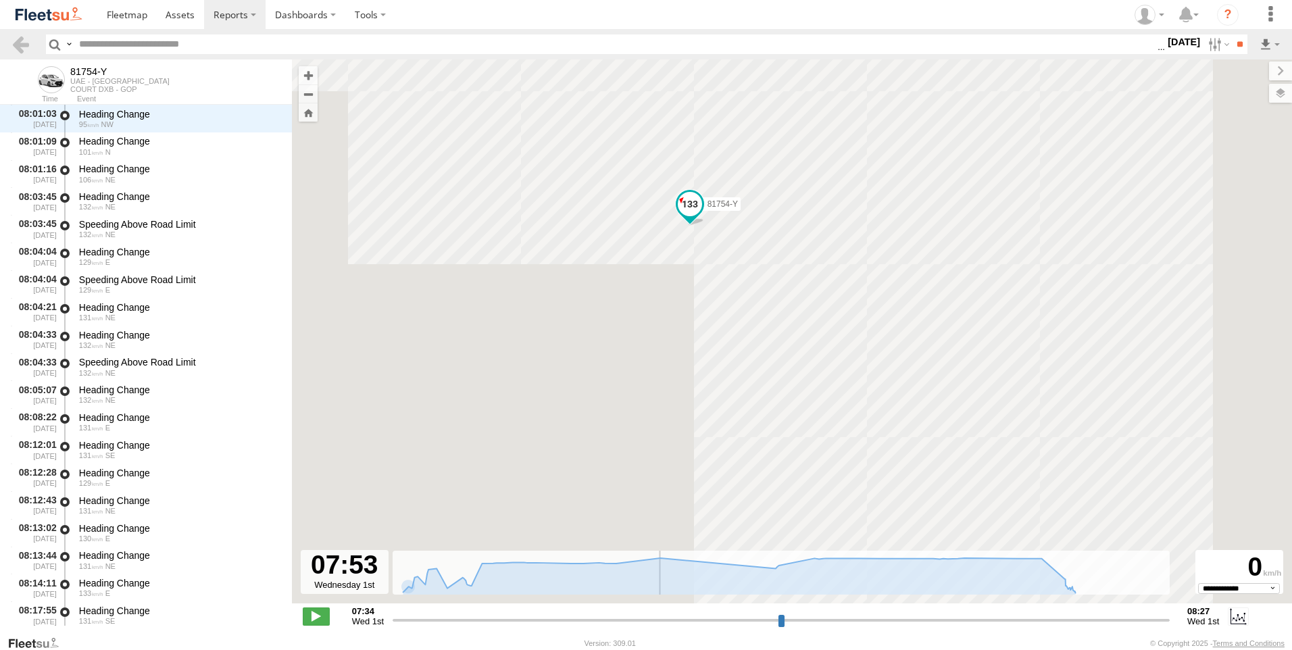
drag, startPoint x: 398, startPoint y: 620, endPoint x: 668, endPoint y: 628, distance: 269.7
type input "**********"
click at [668, 626] on input "range" at bounding box center [781, 620] width 777 height 13
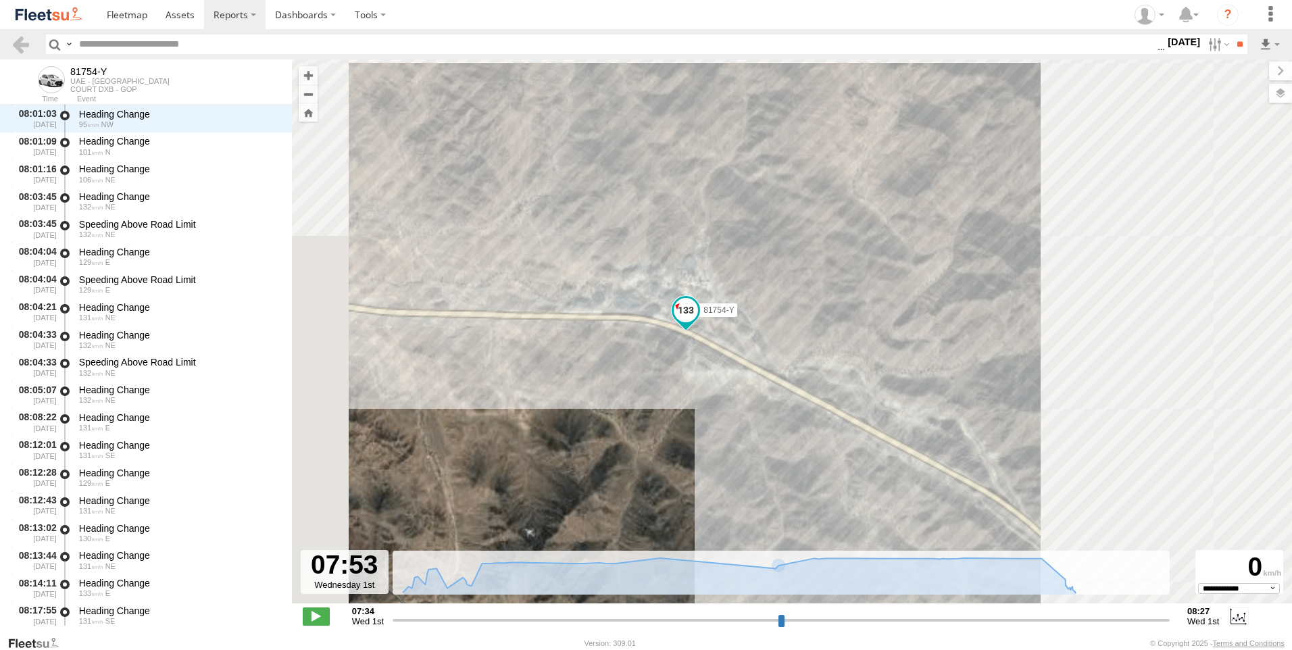
drag, startPoint x: 871, startPoint y: 365, endPoint x: 736, endPoint y: 368, distance: 134.5
click at [736, 368] on div "81754-Y 08:21 Wed 08:21 Wed 08:27 Wed 81754-Y" at bounding box center [792, 338] width 1000 height 558
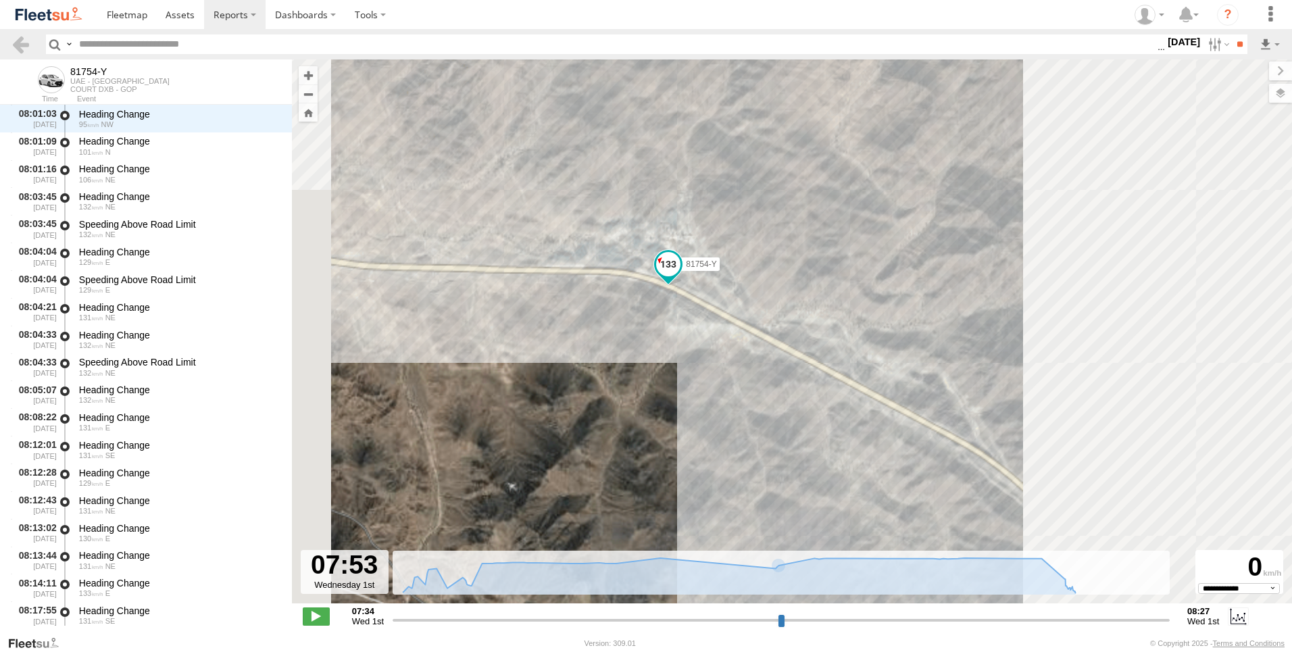
drag, startPoint x: 839, startPoint y: 451, endPoint x: 637, endPoint y: 301, distance: 251.5
click at [637, 301] on div "81754-Y 08:21 Wed 08:21 Wed 08:27 Wed 81754-Y" at bounding box center [792, 338] width 1000 height 558
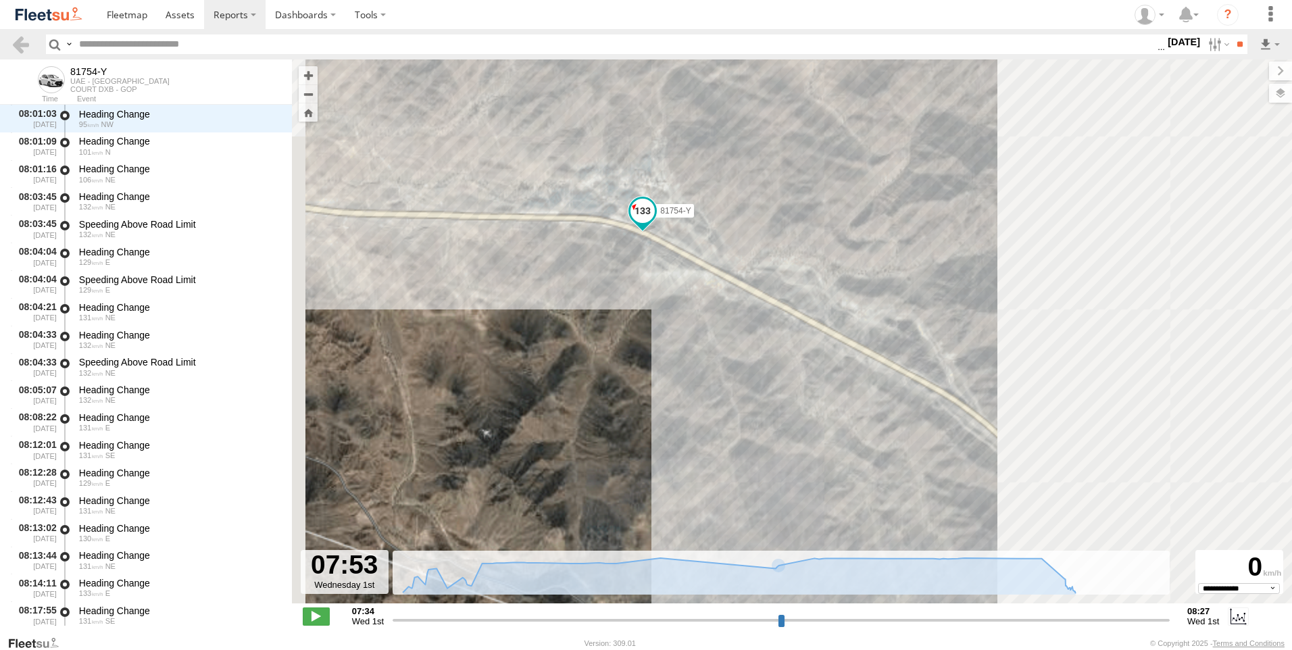
drag, startPoint x: 568, startPoint y: 332, endPoint x: 749, endPoint y: 462, distance: 223.2
click at [749, 462] on div "81754-Y 08:21 Wed 08:21 Wed 08:27 Wed 81754-Y" at bounding box center [792, 338] width 1000 height 558
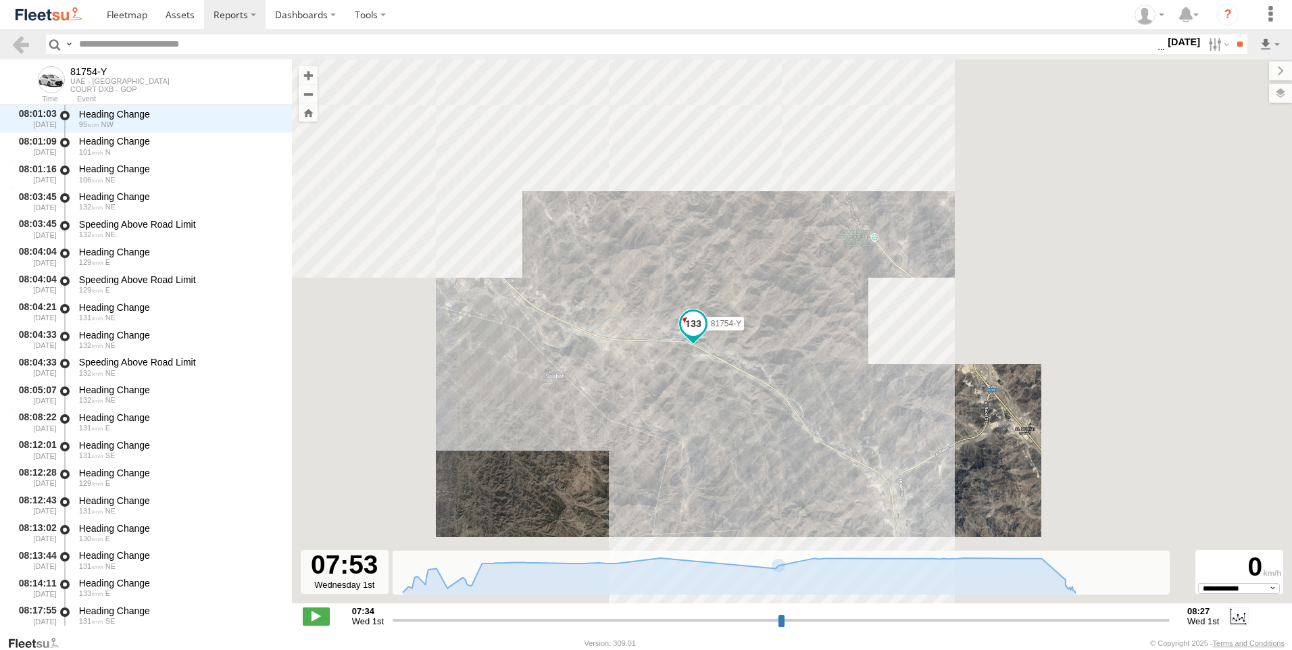
drag, startPoint x: 826, startPoint y: 489, endPoint x: 728, endPoint y: 331, distance: 186.0
click at [728, 331] on div "81754-Y 08:21 Wed 08:21 Wed 08:27 Wed 81754-Y" at bounding box center [792, 338] width 1000 height 558
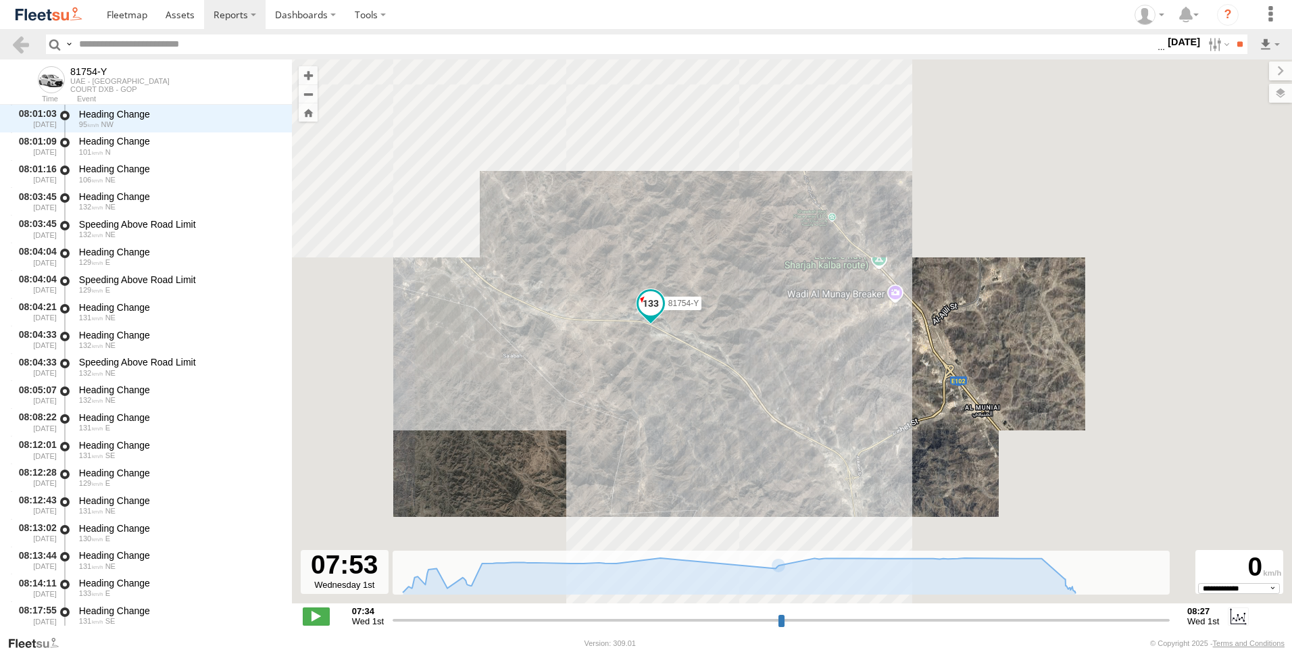
drag, startPoint x: 554, startPoint y: 301, endPoint x: 589, endPoint y: 408, distance: 112.4
click at [589, 408] on div "81754-Y 08:21 Wed 08:21 Wed 08:27 Wed 81754-Y" at bounding box center [792, 338] width 1000 height 558
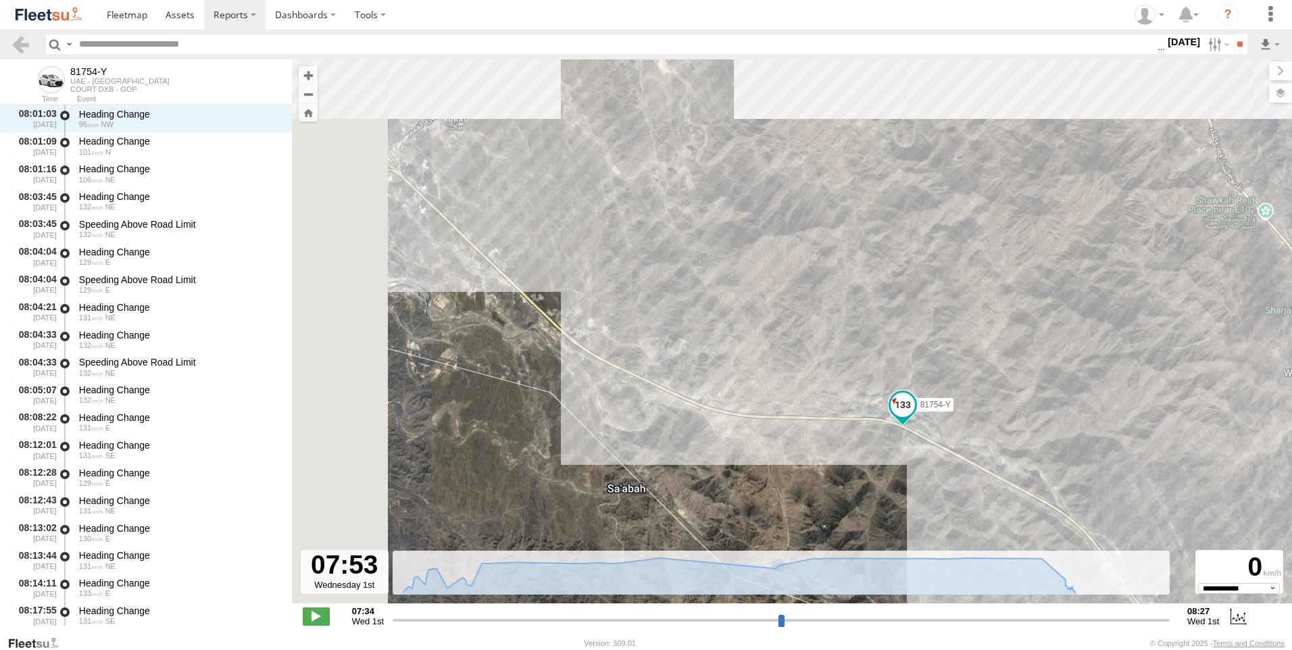
drag, startPoint x: 595, startPoint y: 372, endPoint x: 858, endPoint y: 463, distance: 278.9
click at [858, 463] on div "81754-Y 08:21 Wed 08:21 Wed 08:27 Wed 81754-Y" at bounding box center [792, 338] width 1000 height 558
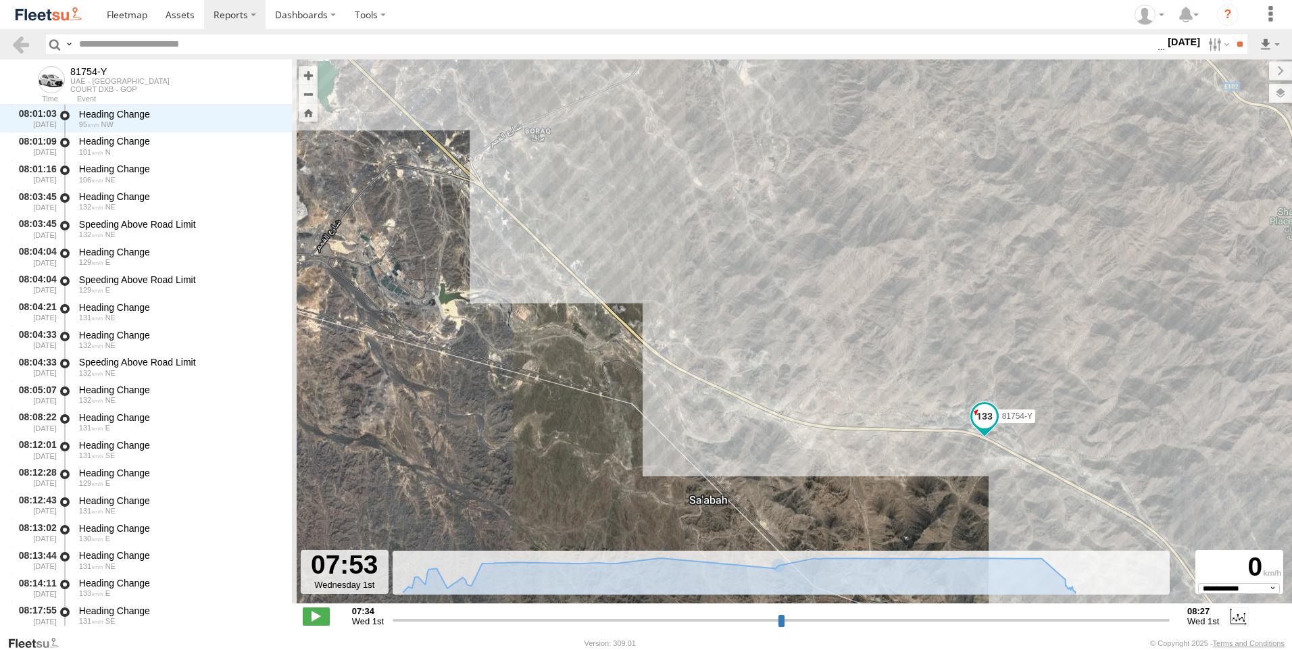
drag, startPoint x: 567, startPoint y: 222, endPoint x: 633, endPoint y: 226, distance: 66.3
click at [634, 226] on div "81754-Y 08:21 Wed 08:21 Wed 08:27 Wed 81754-Y" at bounding box center [792, 338] width 1000 height 558
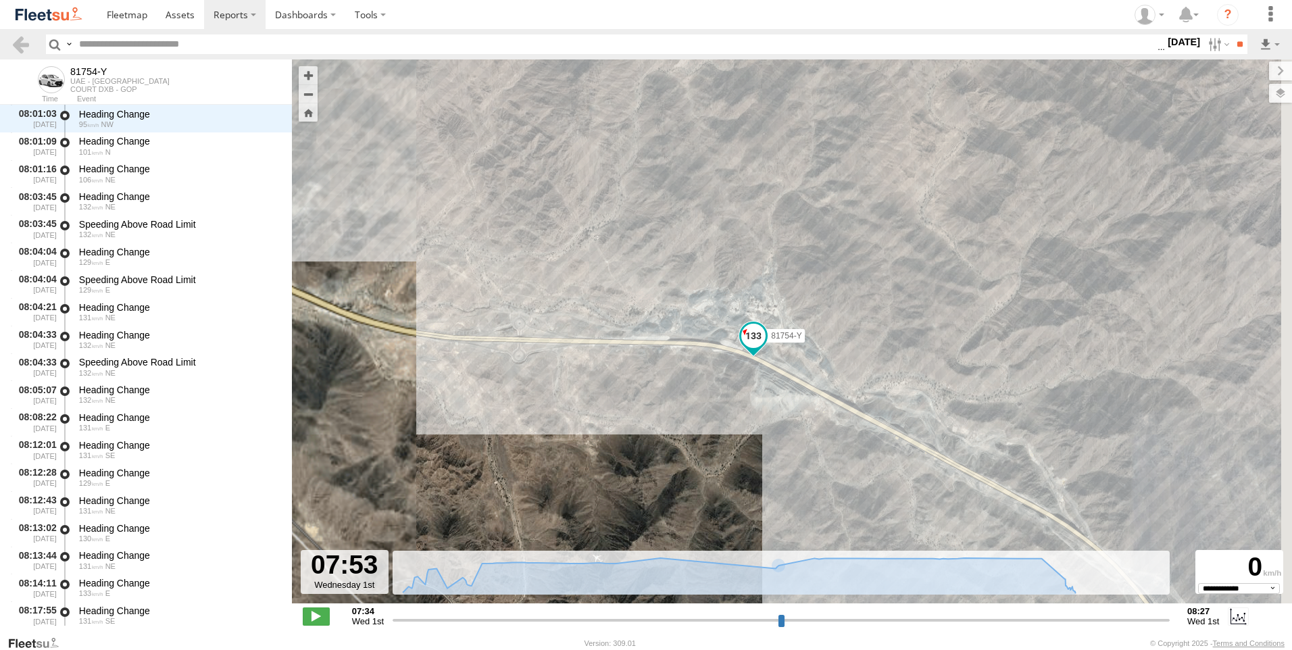
drag, startPoint x: 945, startPoint y: 382, endPoint x: 689, endPoint y: 399, distance: 257.3
click at [694, 398] on div "81754-Y 08:21 Wed 08:21 Wed 08:27 Wed 81754-Y" at bounding box center [792, 338] width 1000 height 558
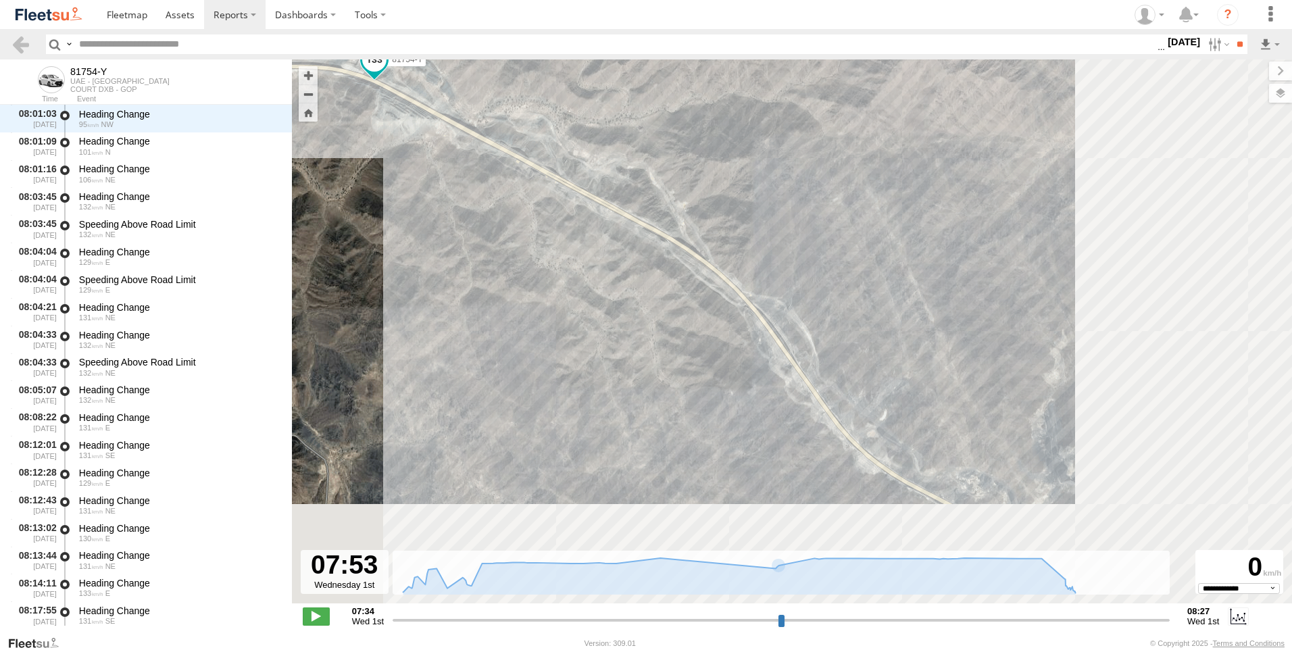
drag, startPoint x: 781, startPoint y: 448, endPoint x: 451, endPoint y: 146, distance: 447.7
click at [451, 146] on div "81754-Y 08:21 Wed 08:21 Wed 08:27 Wed 81754-Y" at bounding box center [792, 338] width 1000 height 558
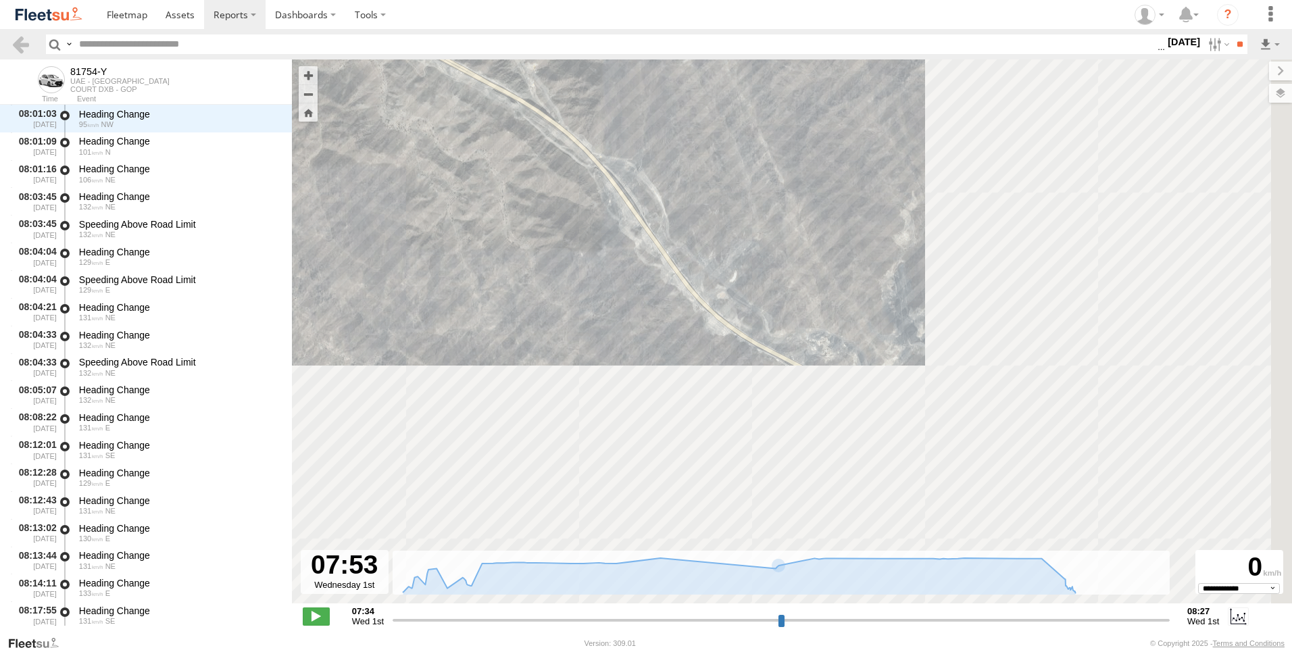
drag, startPoint x: 706, startPoint y: 357, endPoint x: 542, endPoint y: 226, distance: 210.1
click at [542, 227] on div "81754-Y 08:21 Wed 08:21 Wed 08:27 Wed 81754-Y" at bounding box center [792, 338] width 1000 height 558
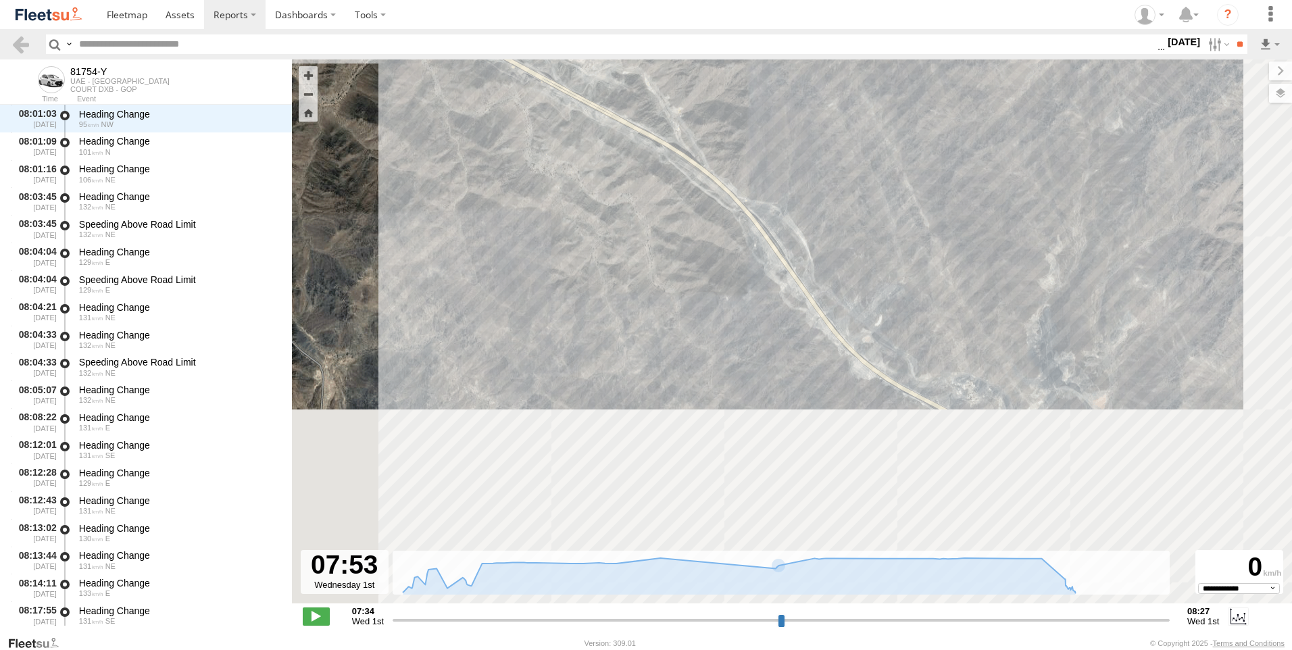
drag, startPoint x: 595, startPoint y: 257, endPoint x: 776, endPoint y: 345, distance: 201.0
click at [776, 345] on div "81754-Y 08:21 Wed 08:21 Wed 08:27 Wed 81754-Y" at bounding box center [792, 338] width 1000 height 558
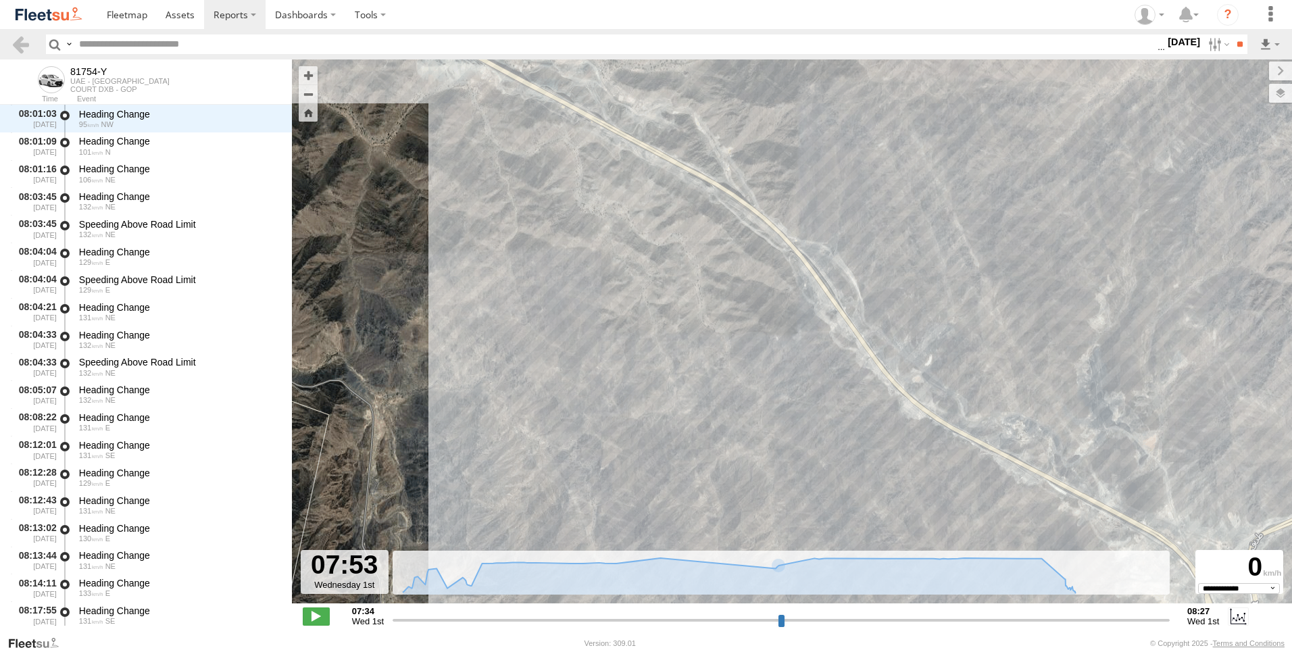
drag, startPoint x: 576, startPoint y: 297, endPoint x: 656, endPoint y: 405, distance: 134.9
click at [651, 398] on div "81754-Y 08:21 Wed 08:21 Wed 08:27 Wed 81754-Y" at bounding box center [792, 338] width 1000 height 558
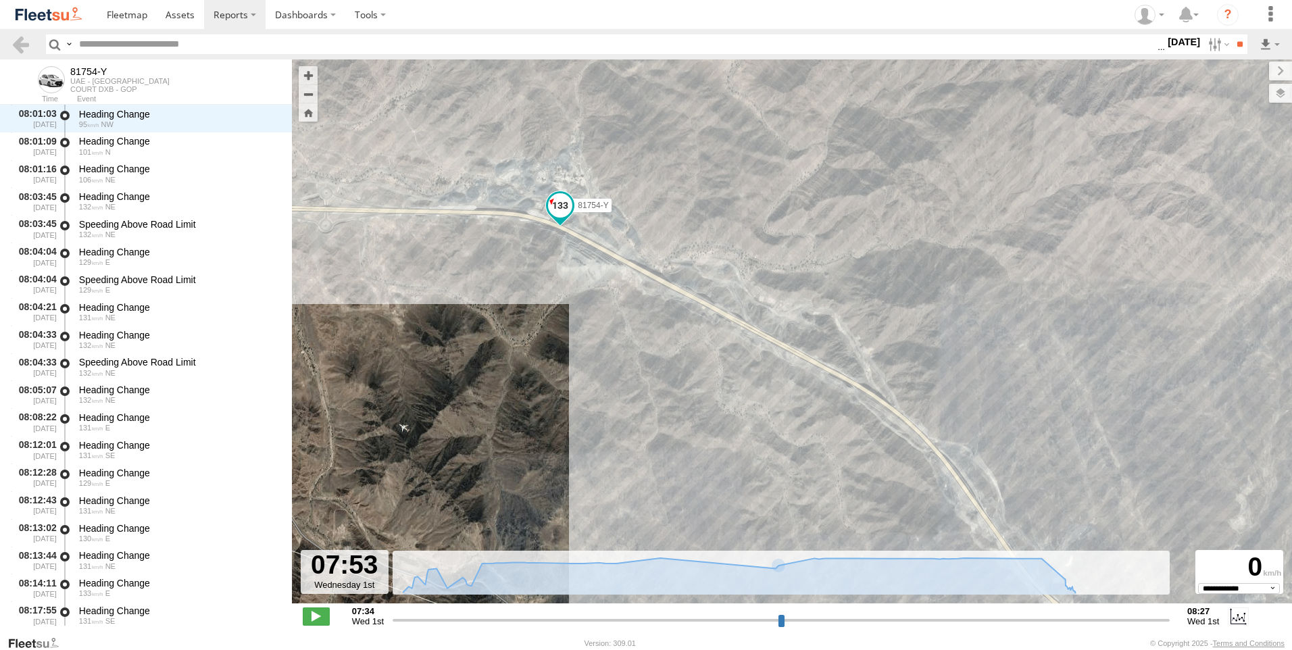
drag, startPoint x: 595, startPoint y: 308, endPoint x: 603, endPoint y: 317, distance: 12.4
click at [603, 317] on div "81754-Y 08:21 Wed 08:21 Wed 08:27 Wed 81754-Y" at bounding box center [792, 338] width 1000 height 558
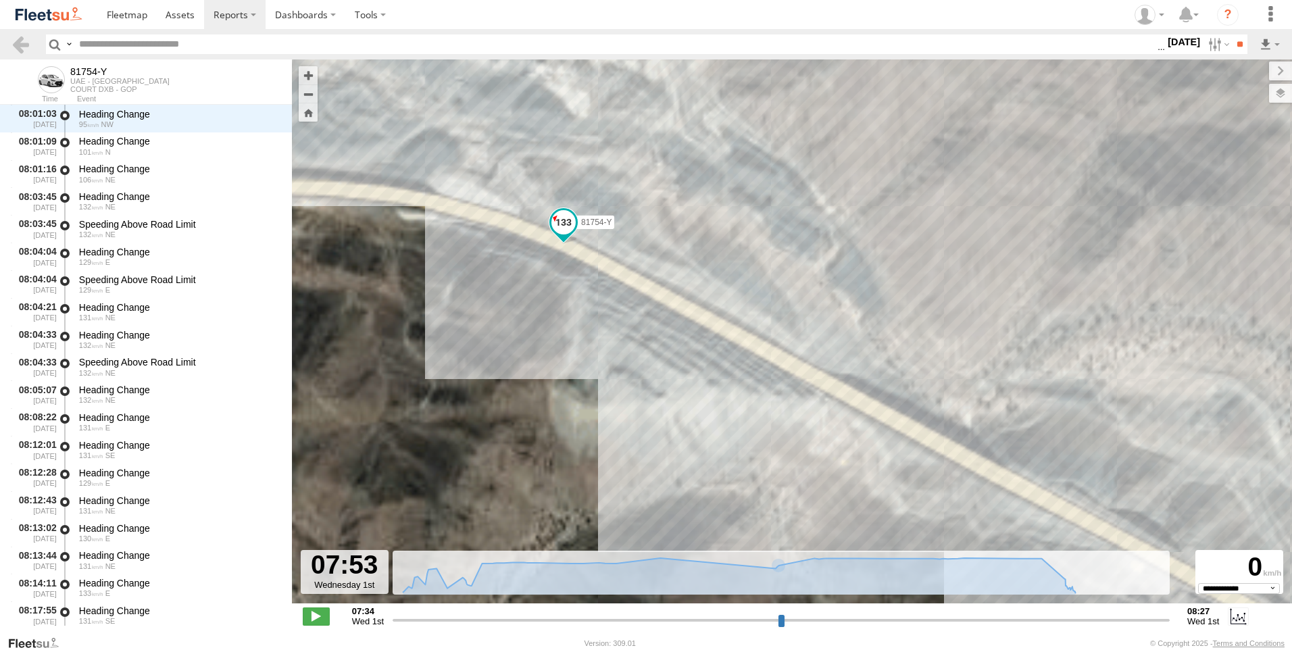
drag, startPoint x: 570, startPoint y: 199, endPoint x: 570, endPoint y: 291, distance: 91.9
click at [570, 291] on div "81754-Y 08:21 Wed 08:21 Wed 08:27 Wed 81754-Y" at bounding box center [792, 338] width 1000 height 558
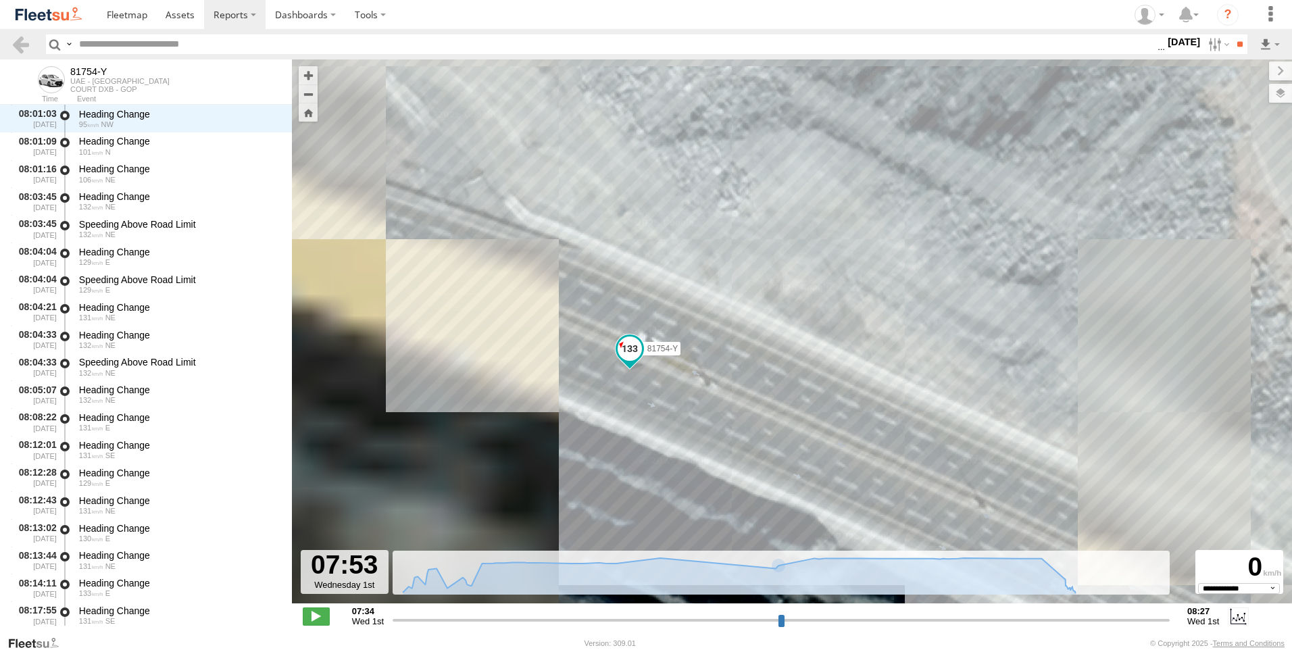
drag, startPoint x: 511, startPoint y: 266, endPoint x: 661, endPoint y: 422, distance: 216.5
click at [661, 422] on div "81754-Y 08:21 Wed 08:21 Wed 08:27 Wed 81754-Y" at bounding box center [792, 338] width 1000 height 558
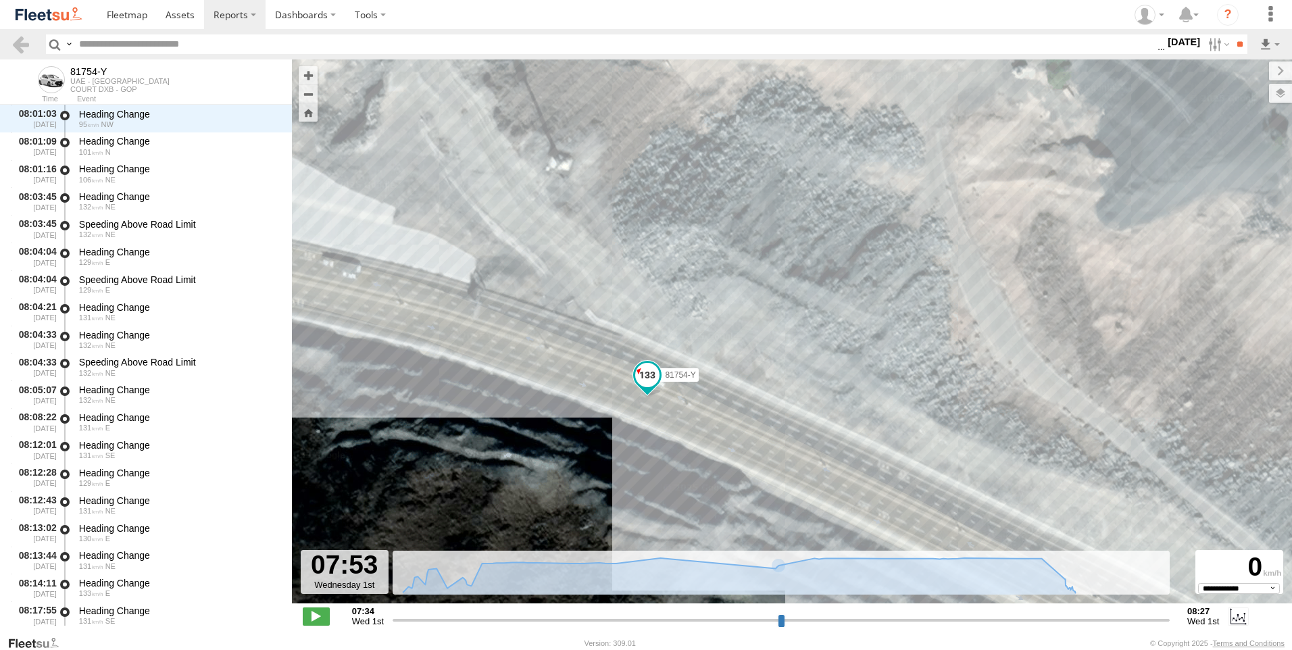
click at [0, 0] on div "Basemaps Roadmap Terrain Satellite Satellite + Roadmap" at bounding box center [0, 0] width 0 height 0
